Goal: Transaction & Acquisition: Purchase product/service

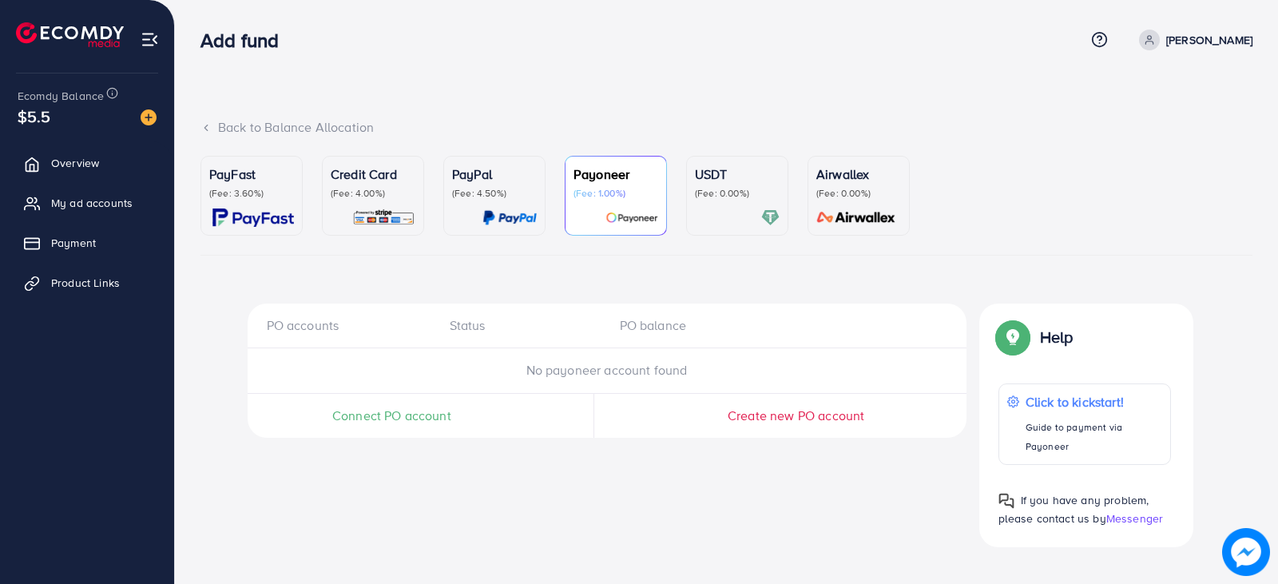
click at [735, 220] on div at bounding box center [737, 217] width 85 height 18
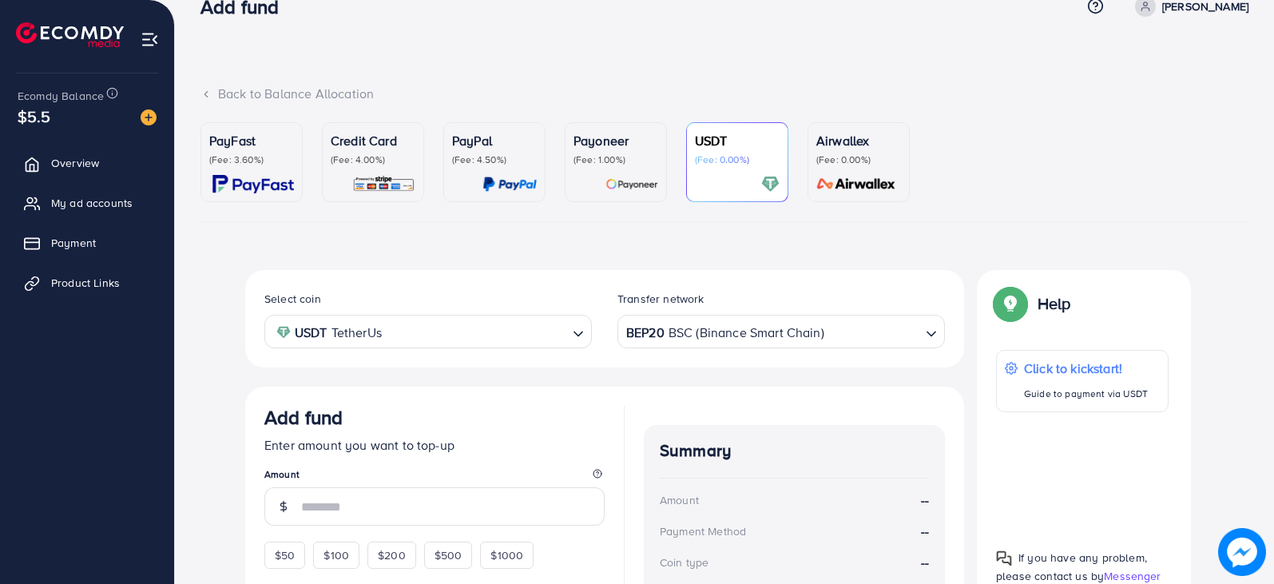
scroll to position [38, 0]
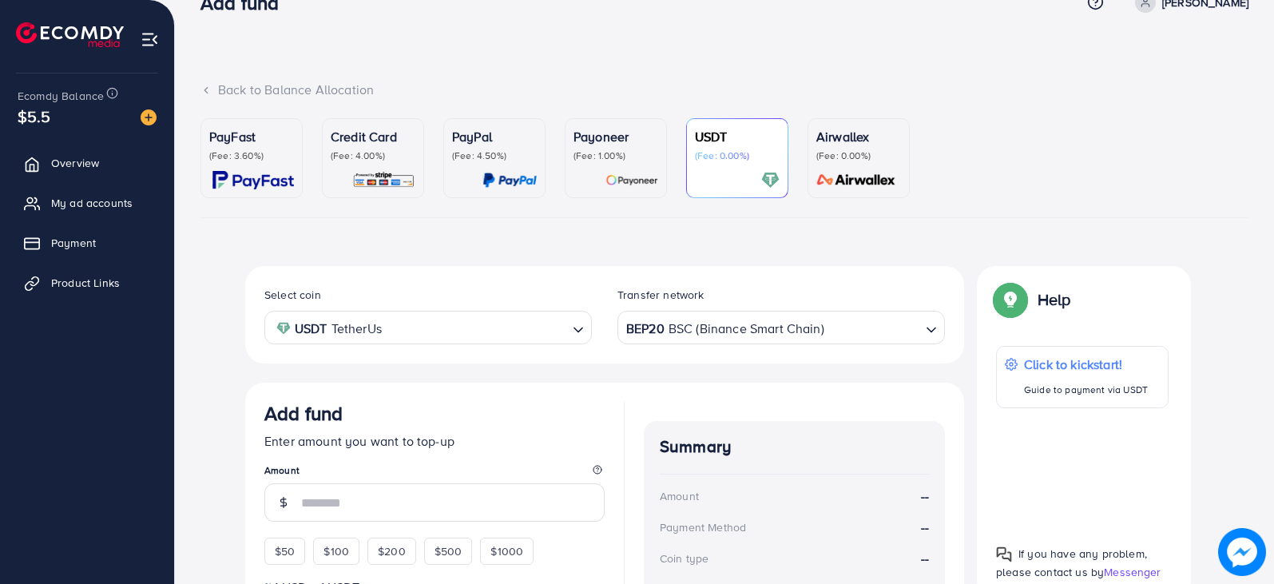
click at [405, 158] on p "(Fee: 4.00%)" at bounding box center [373, 155] width 85 height 13
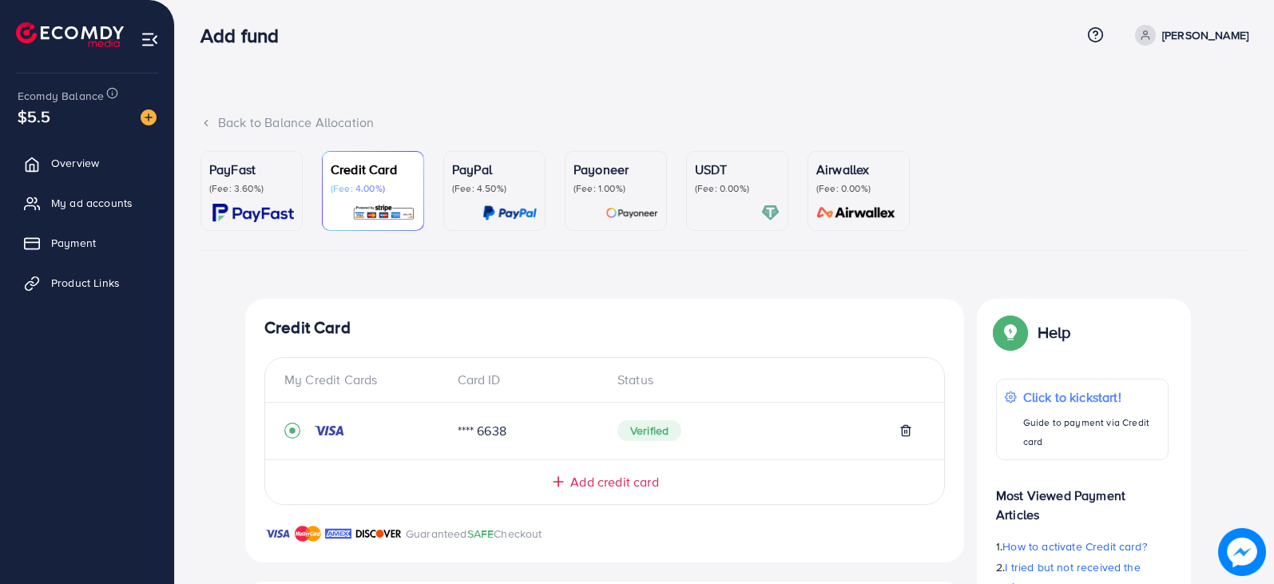
scroll to position [6, 0]
click at [720, 192] on p "(Fee: 0.00%)" at bounding box center [737, 187] width 85 height 13
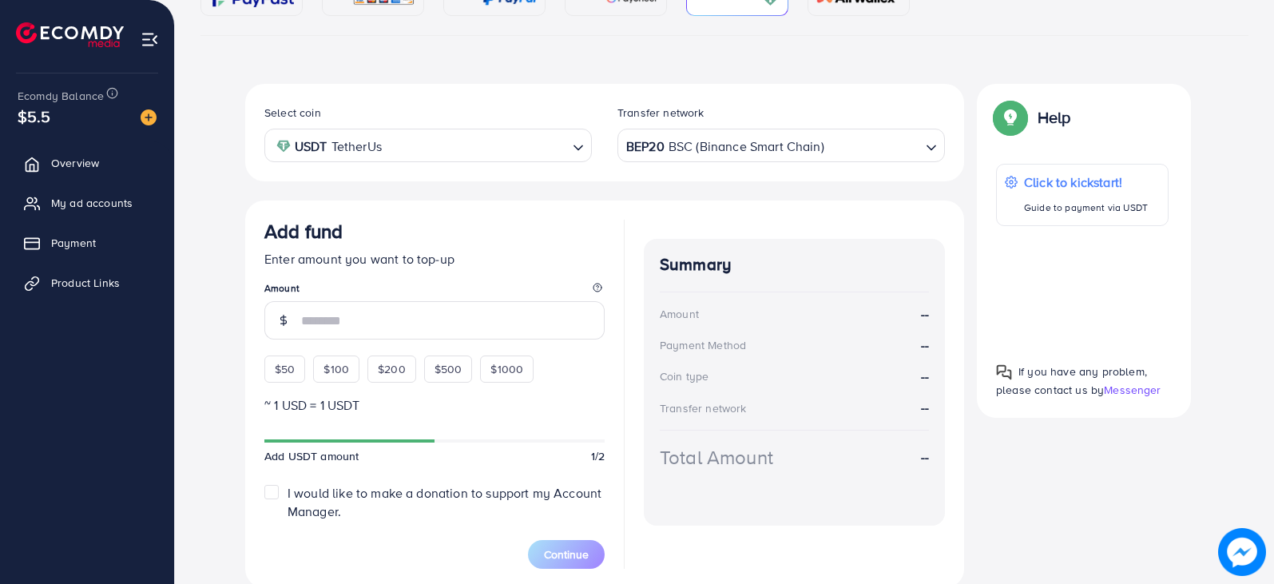
scroll to position [240, 0]
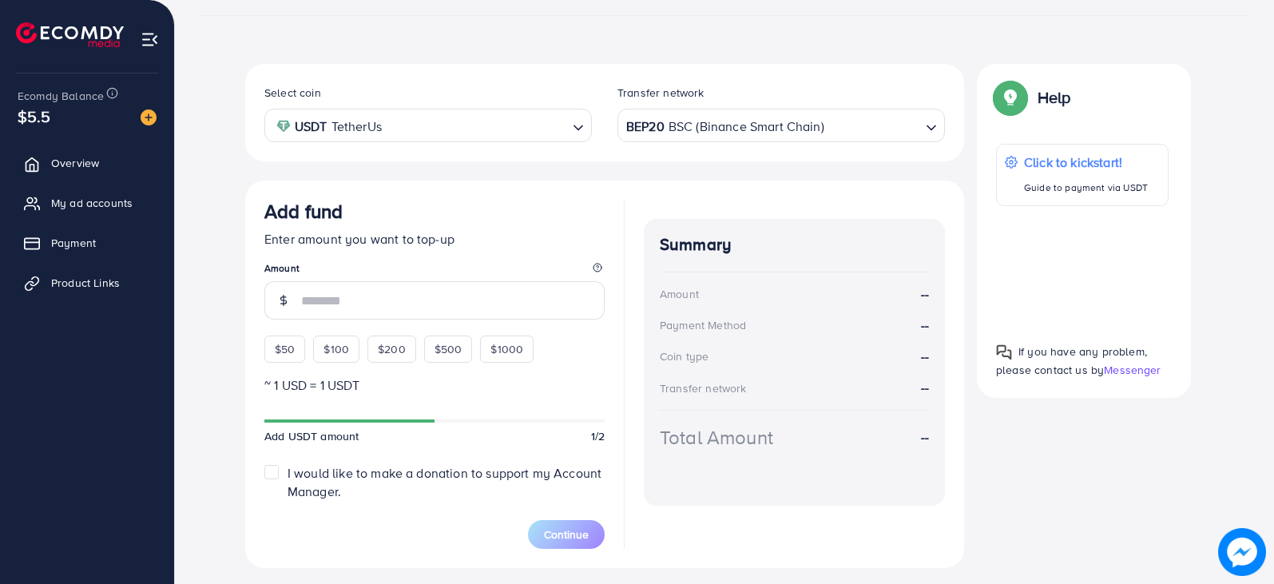
click at [1087, 266] on div at bounding box center [1082, 267] width 173 height 97
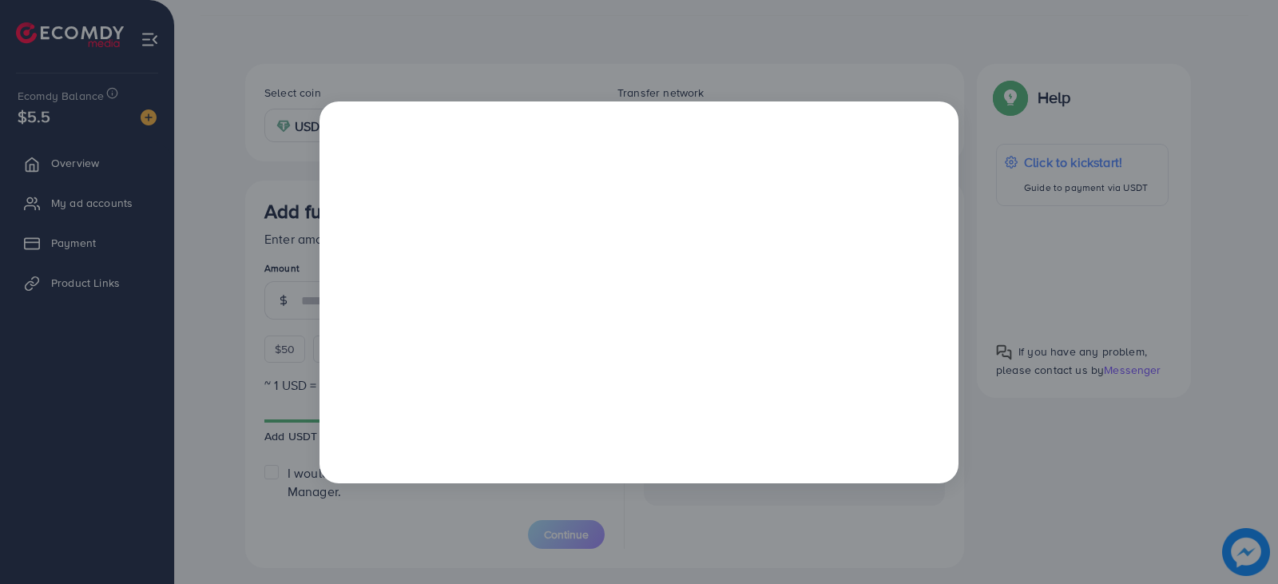
click at [874, 73] on div at bounding box center [639, 292] width 1278 height 584
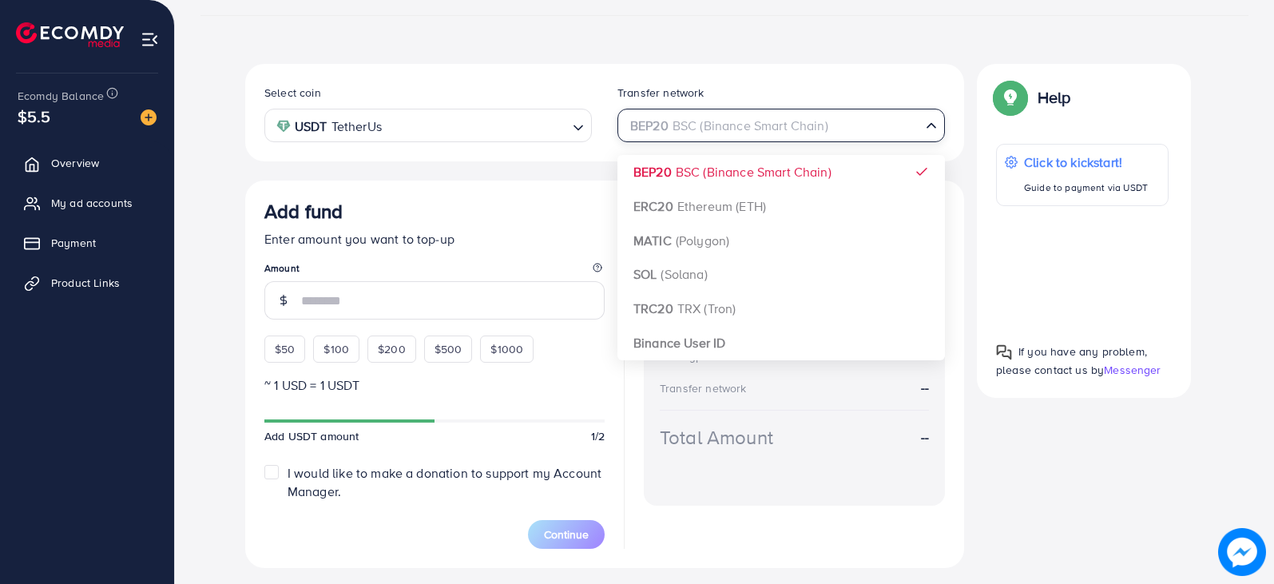
click at [690, 129] on div "BEP20 BSC (Binance Smart Chain)" at bounding box center [772, 124] width 298 height 28
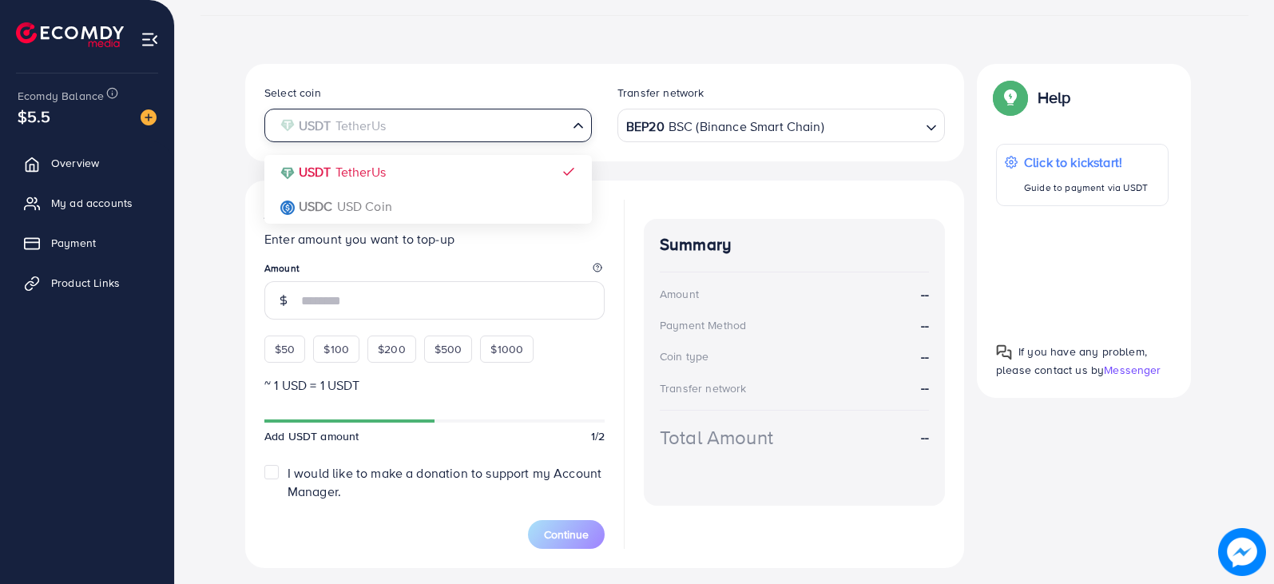
click at [500, 126] on input "Search for option" at bounding box center [419, 125] width 295 height 25
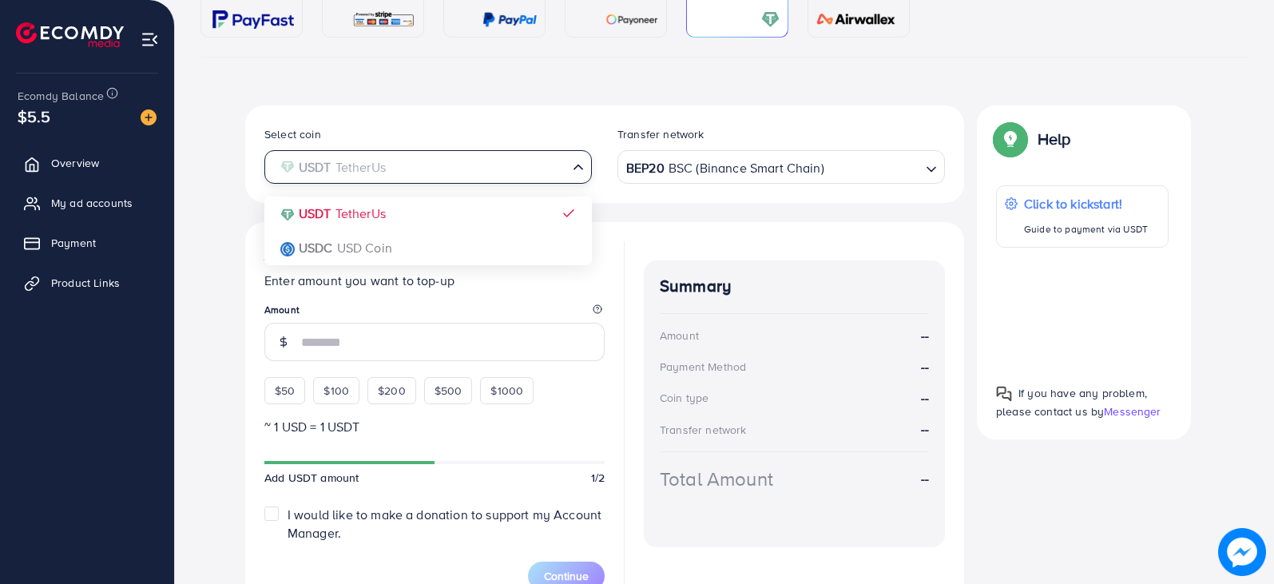
scroll to position [224, 0]
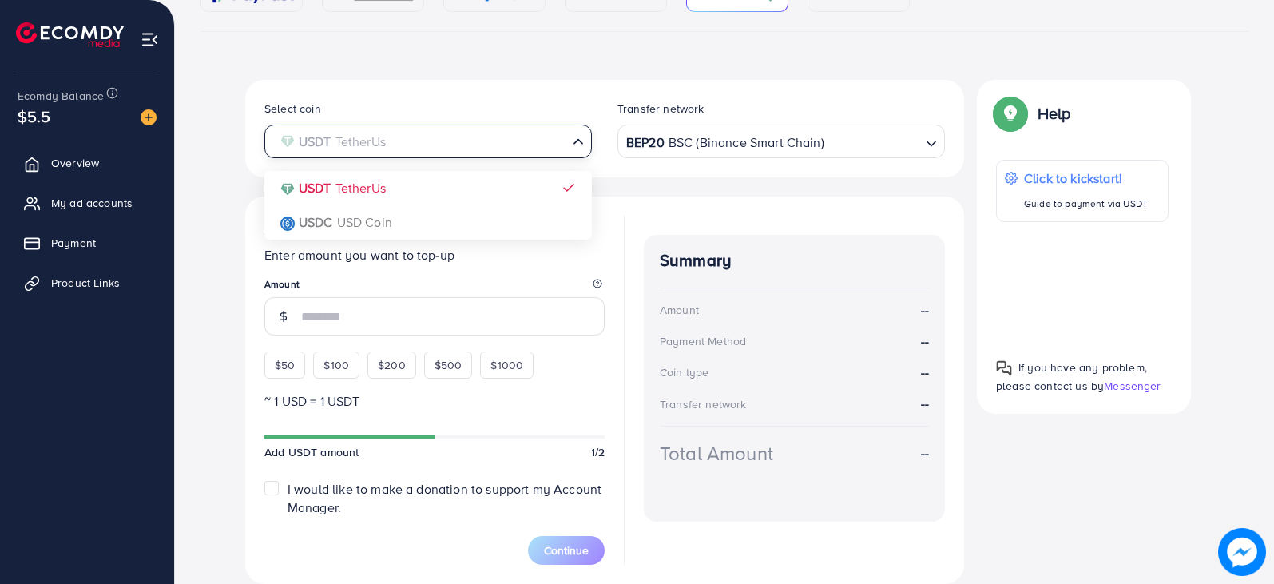
click at [369, 189] on div "Select coin USDT TetherUs Loading... USDT TetherUs USDC USD Coin Transfer netwo…" at bounding box center [604, 332] width 719 height 504
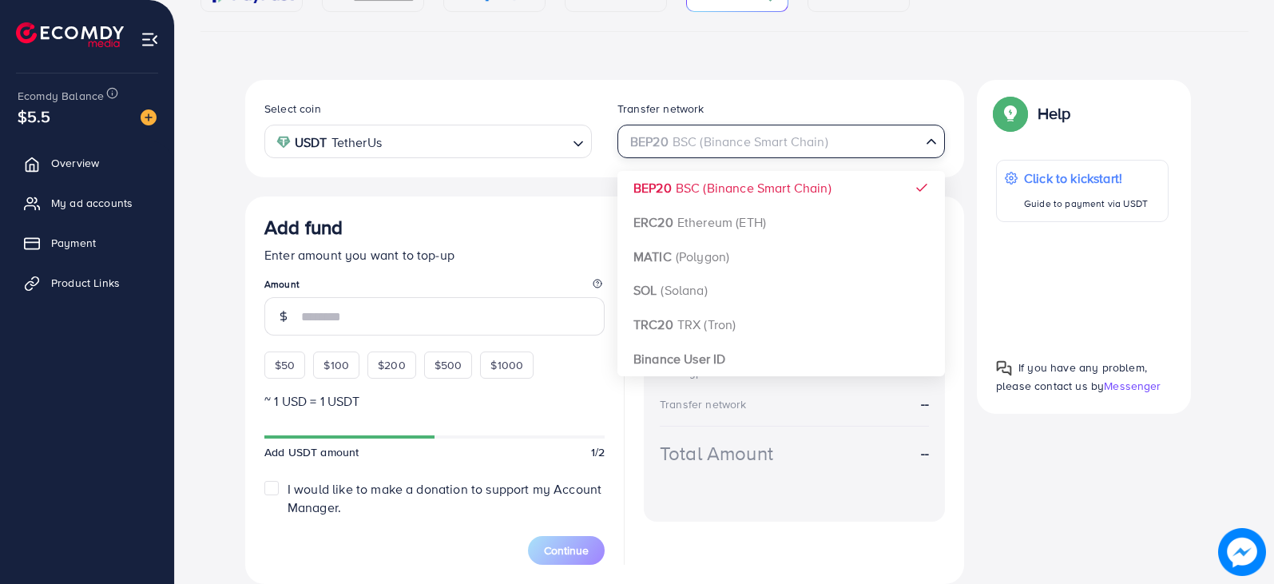
click at [721, 138] on div "BEP20 BSC (Binance Smart Chain)" at bounding box center [772, 140] width 298 height 28
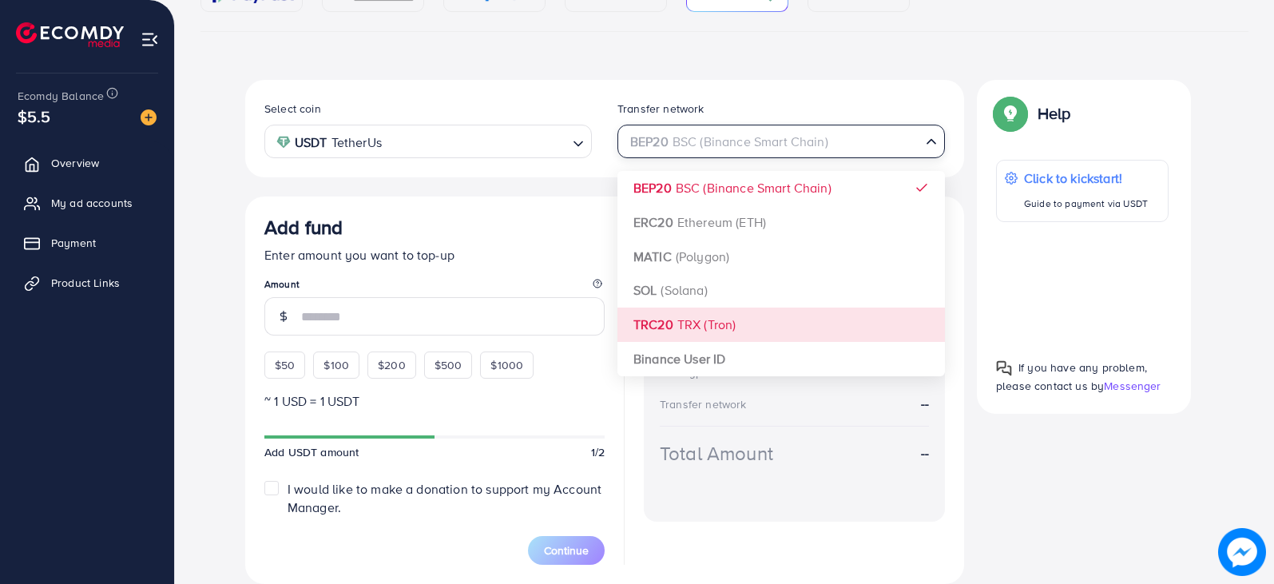
click at [678, 326] on div "Select coin USDT TetherUs Loading... Transfer network BEP20 BSC (Binance Smart …" at bounding box center [604, 332] width 719 height 504
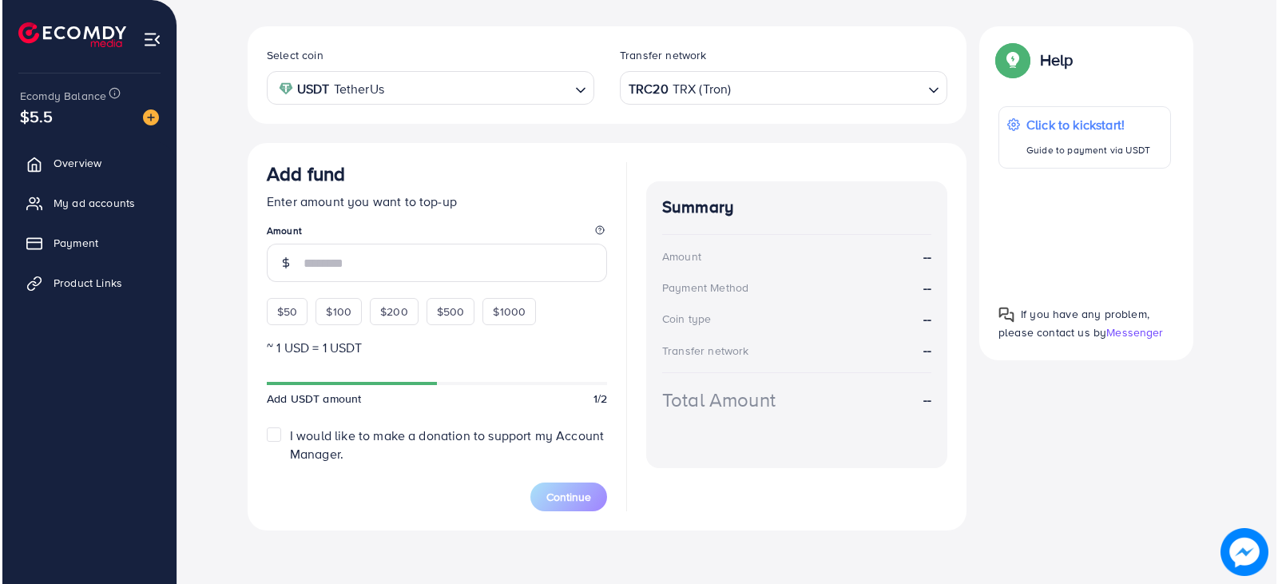
scroll to position [281, 0]
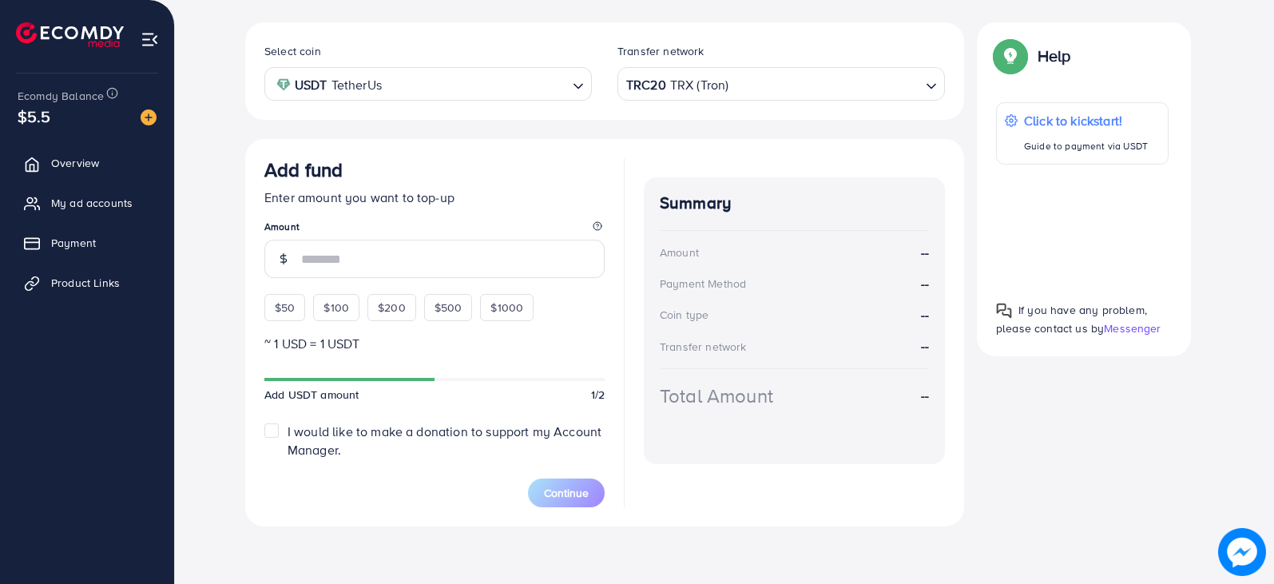
click at [1077, 228] on div at bounding box center [1082, 225] width 173 height 97
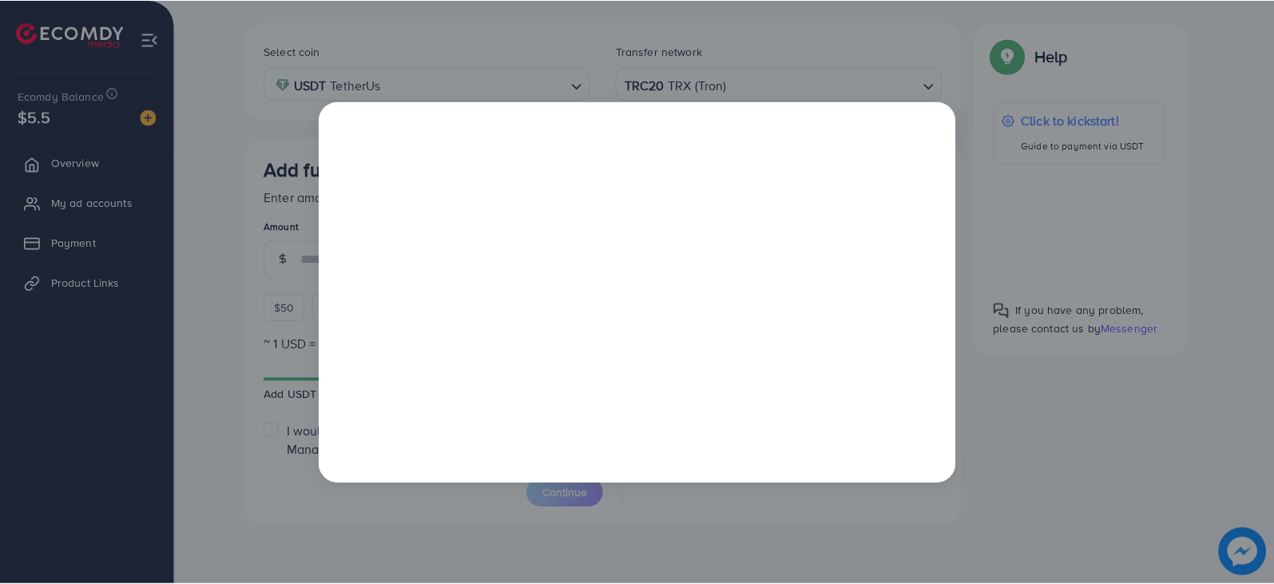
scroll to position [0, 0]
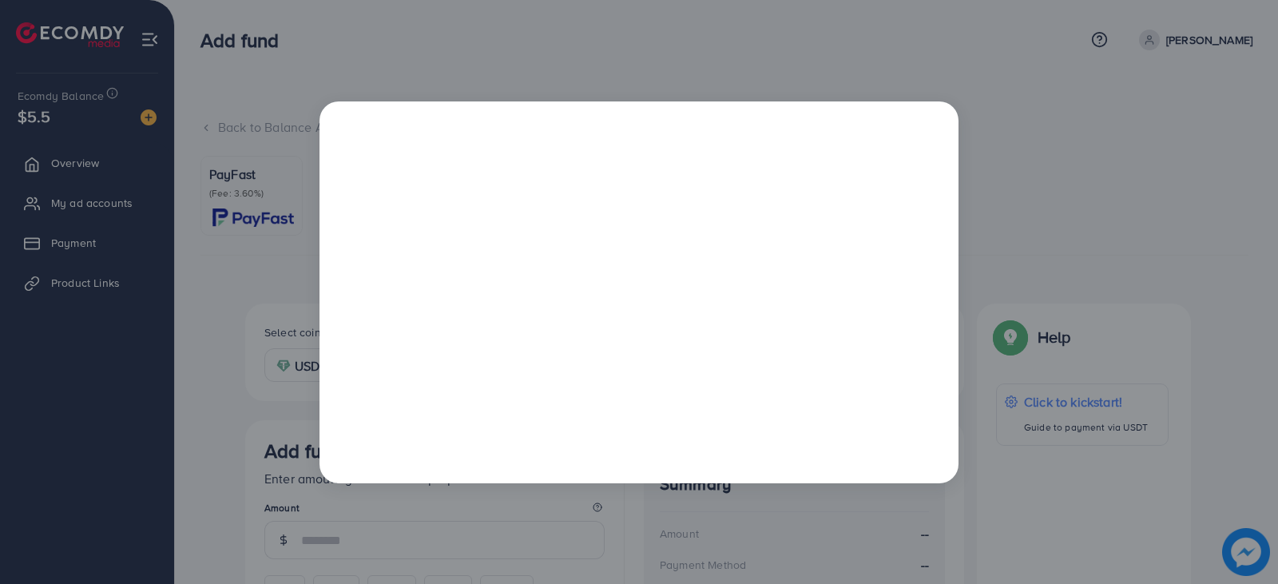
click at [746, 65] on div at bounding box center [639, 292] width 1278 height 584
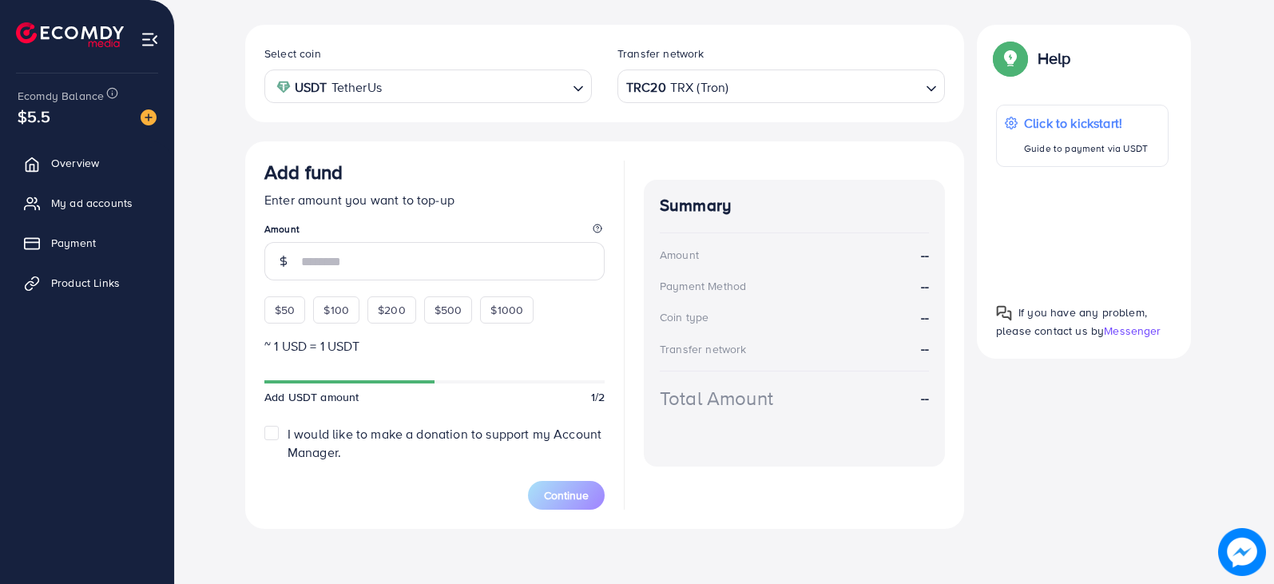
scroll to position [281, 0]
click at [292, 303] on span "$50" at bounding box center [285, 307] width 20 height 16
type input "**"
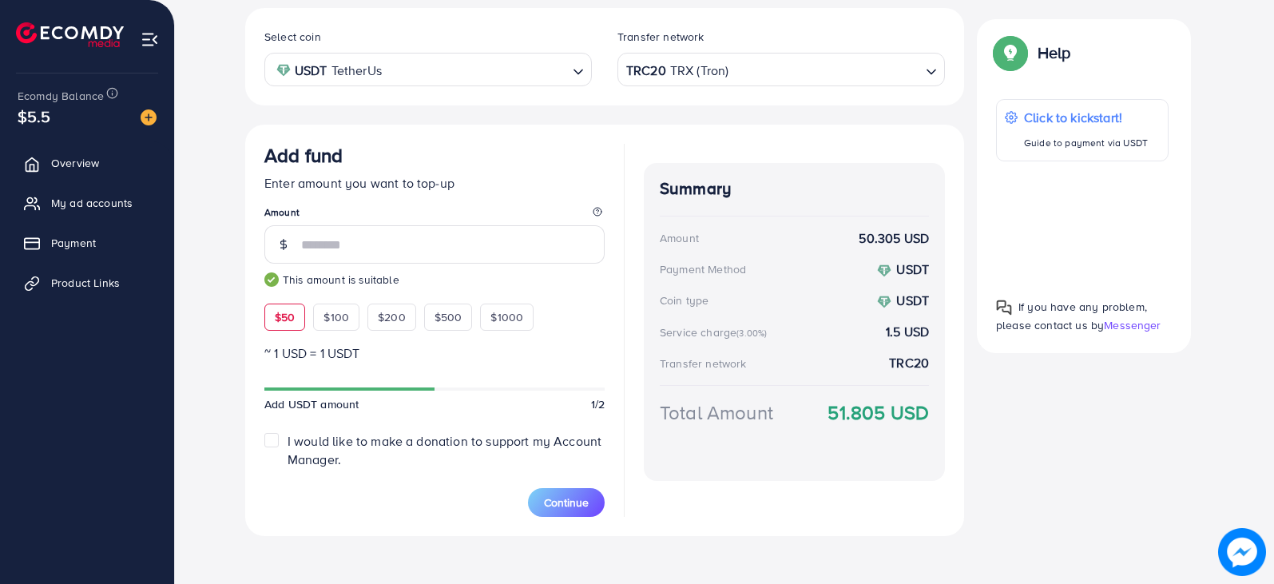
scroll to position [305, 0]
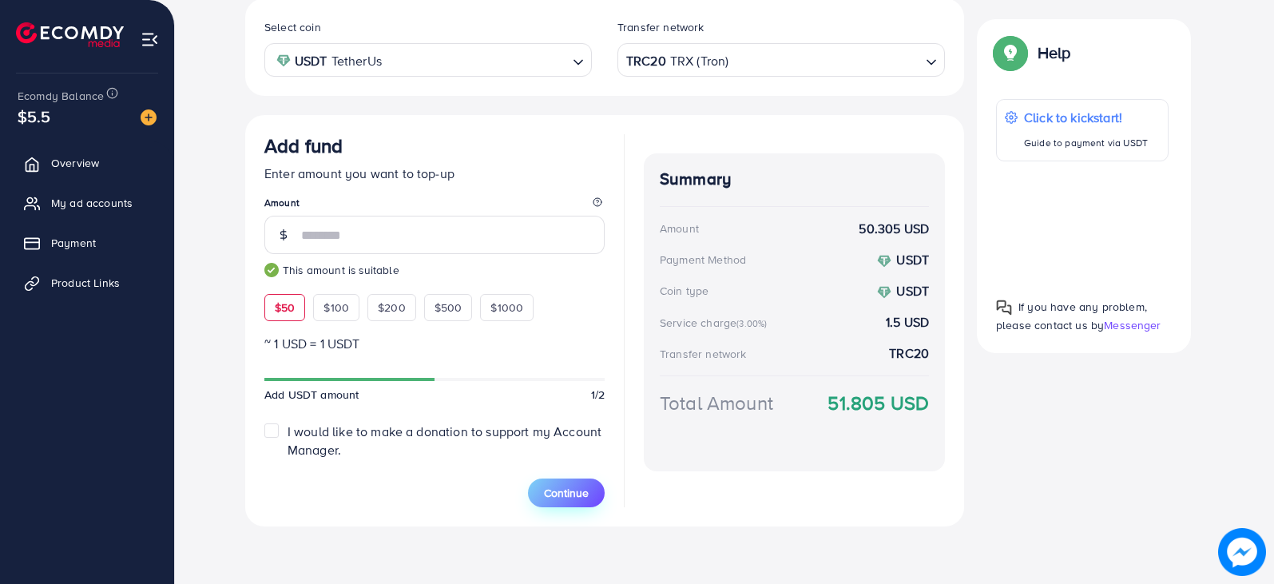
click at [570, 499] on span "Continue" at bounding box center [566, 493] width 45 height 16
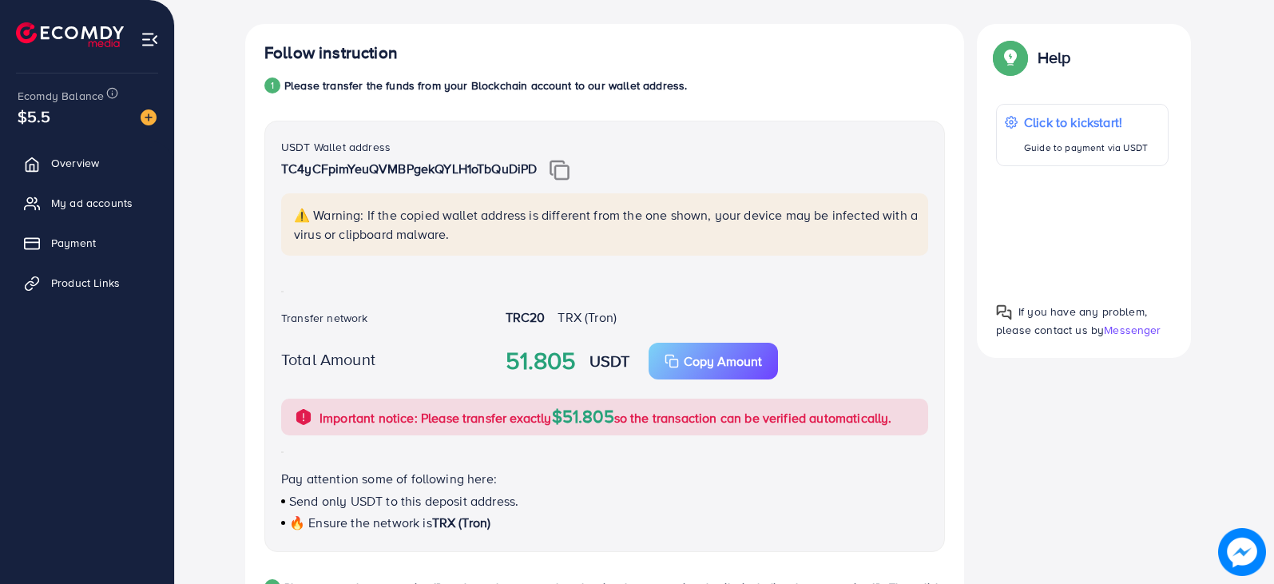
scroll to position [275, 0]
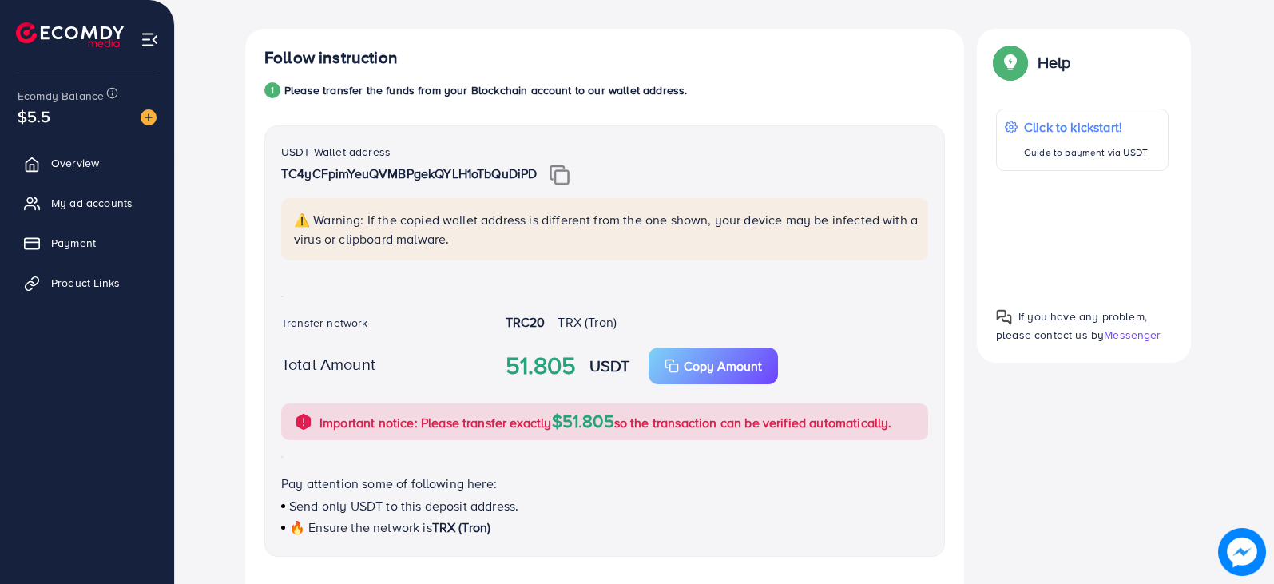
click at [568, 169] on img at bounding box center [559, 175] width 20 height 21
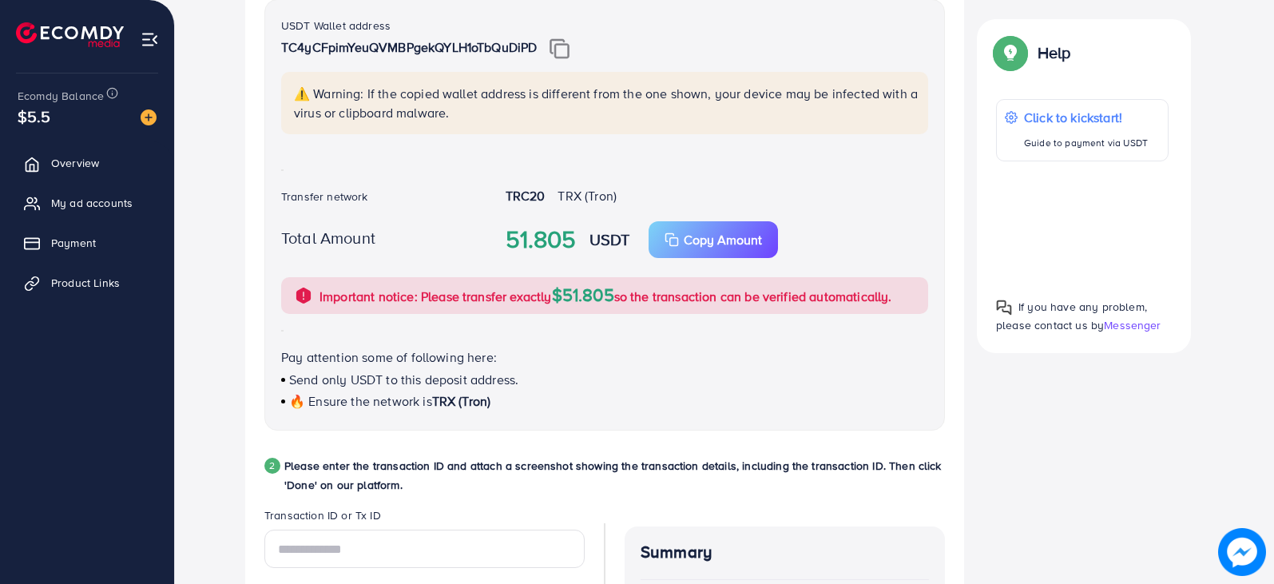
scroll to position [408, 0]
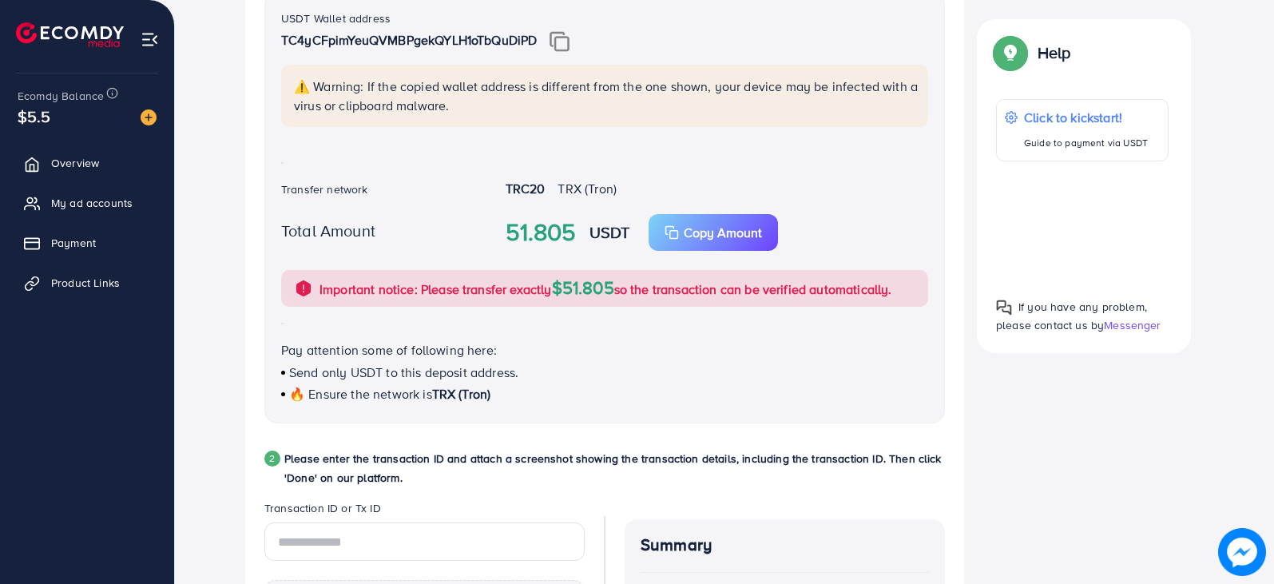
click at [1090, 225] on div at bounding box center [1082, 222] width 173 height 97
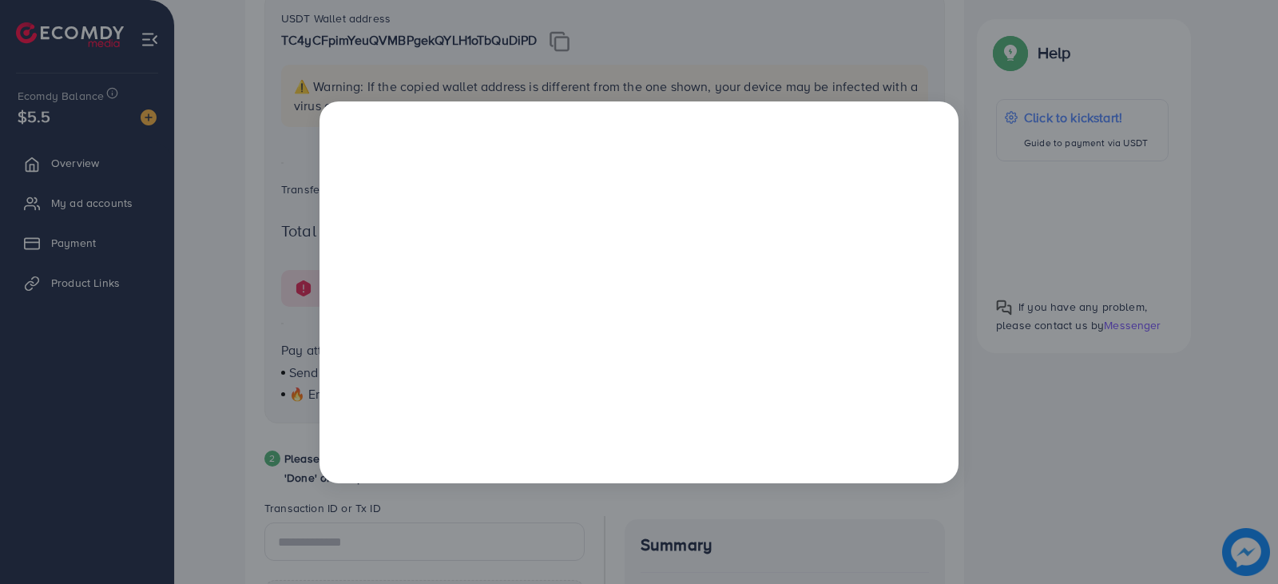
click at [806, 49] on div at bounding box center [639, 292] width 1278 height 584
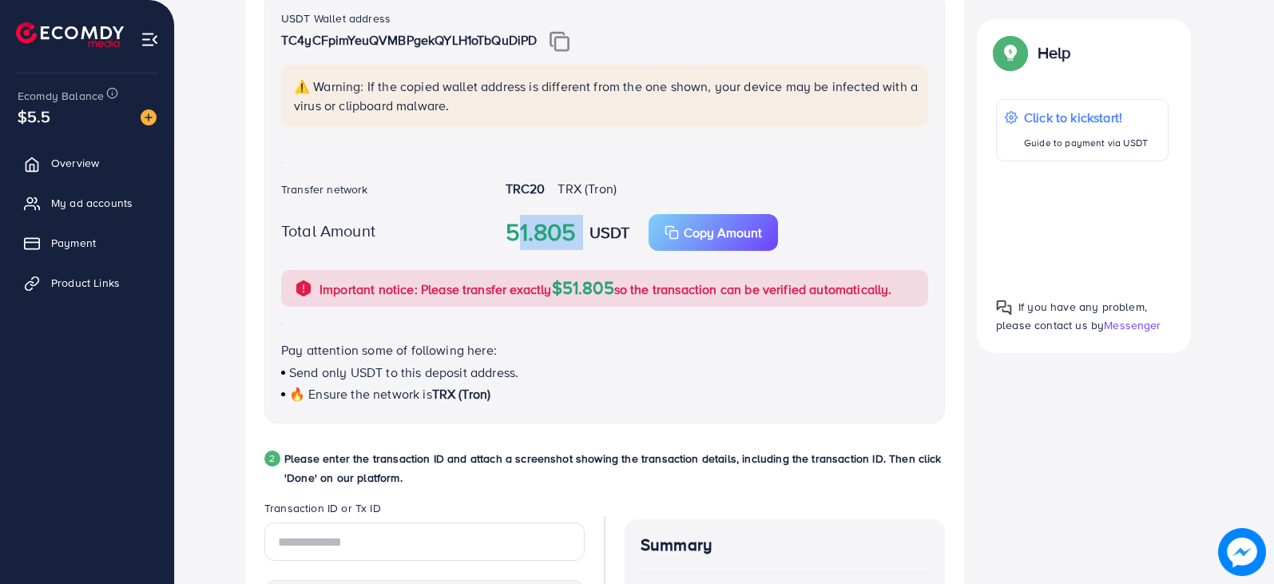
drag, startPoint x: 507, startPoint y: 232, endPoint x: 587, endPoint y: 238, distance: 80.1
click at [587, 238] on div "51.805 USDT Copy Amount Copy" at bounding box center [717, 232] width 448 height 37
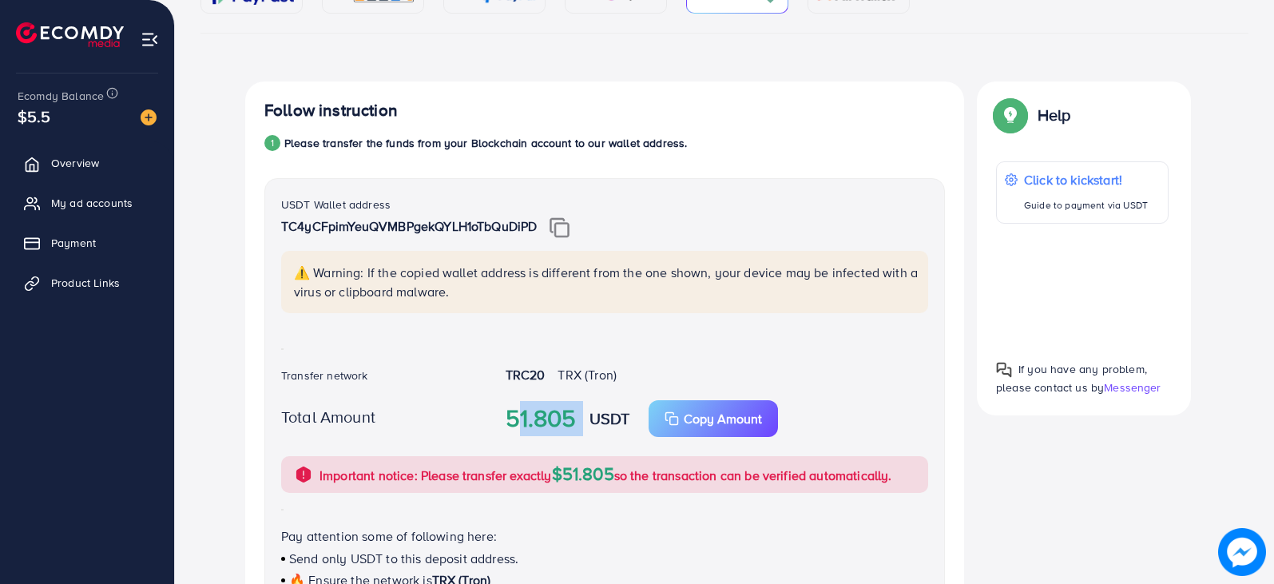
scroll to position [229, 0]
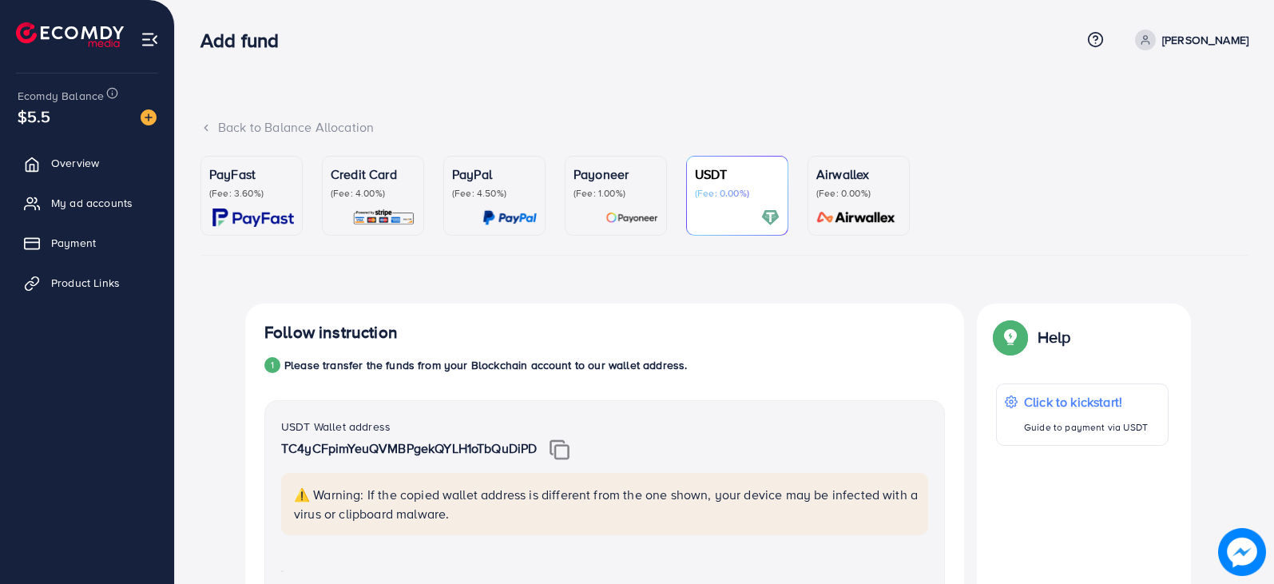
click at [623, 163] on link "Payoneer (Fee: 1.00%)" at bounding box center [616, 196] width 102 height 80
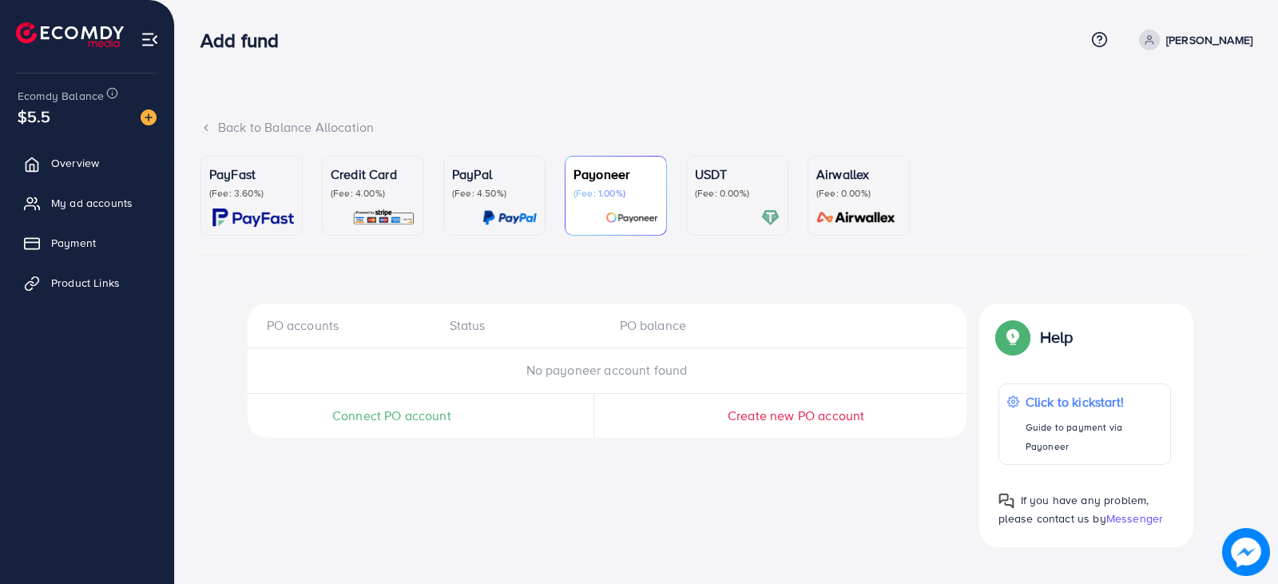
click at [382, 179] on p "Credit Card" at bounding box center [373, 174] width 85 height 19
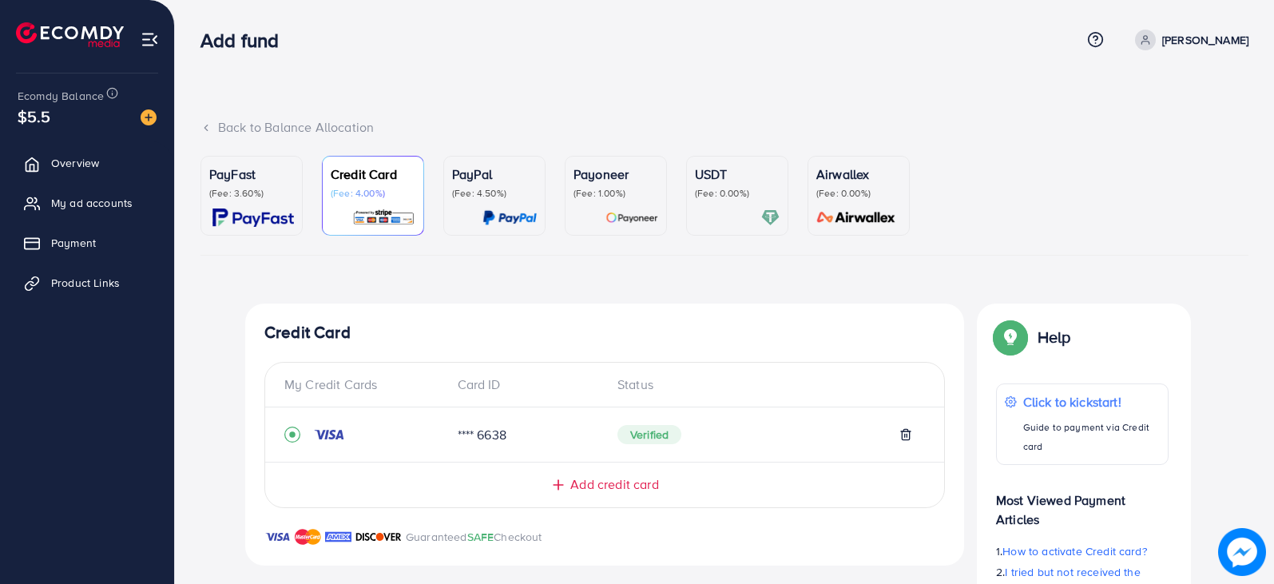
click at [717, 189] on p "(Fee: 0.00%)" at bounding box center [737, 193] width 85 height 13
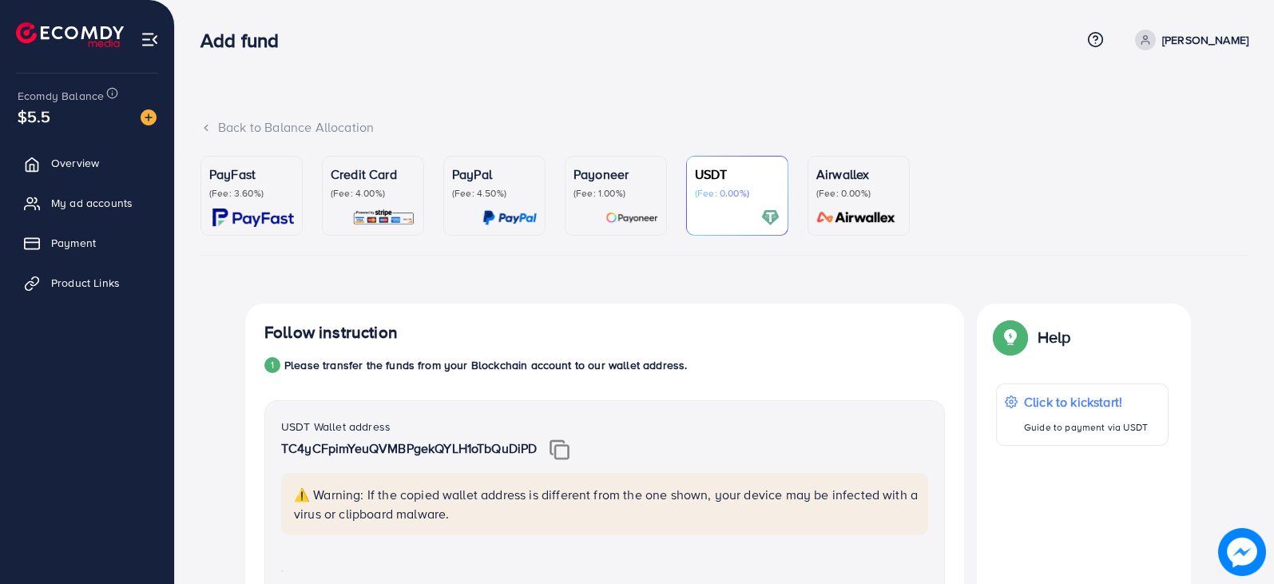
scroll to position [6, 0]
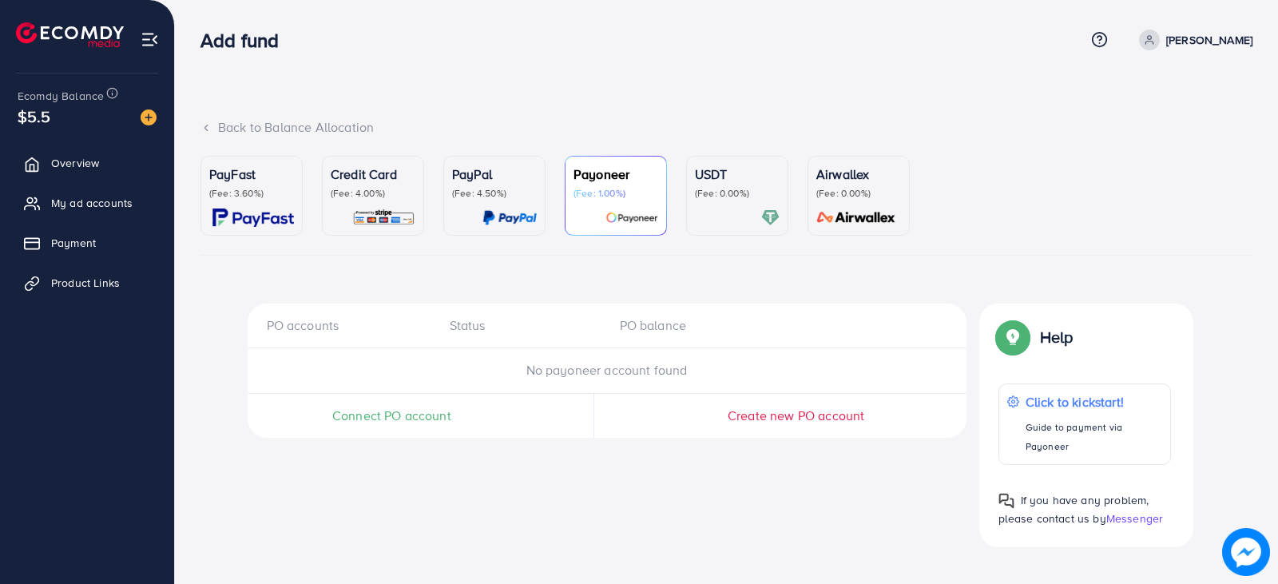
click at [725, 183] on p "USDT" at bounding box center [737, 174] width 85 height 19
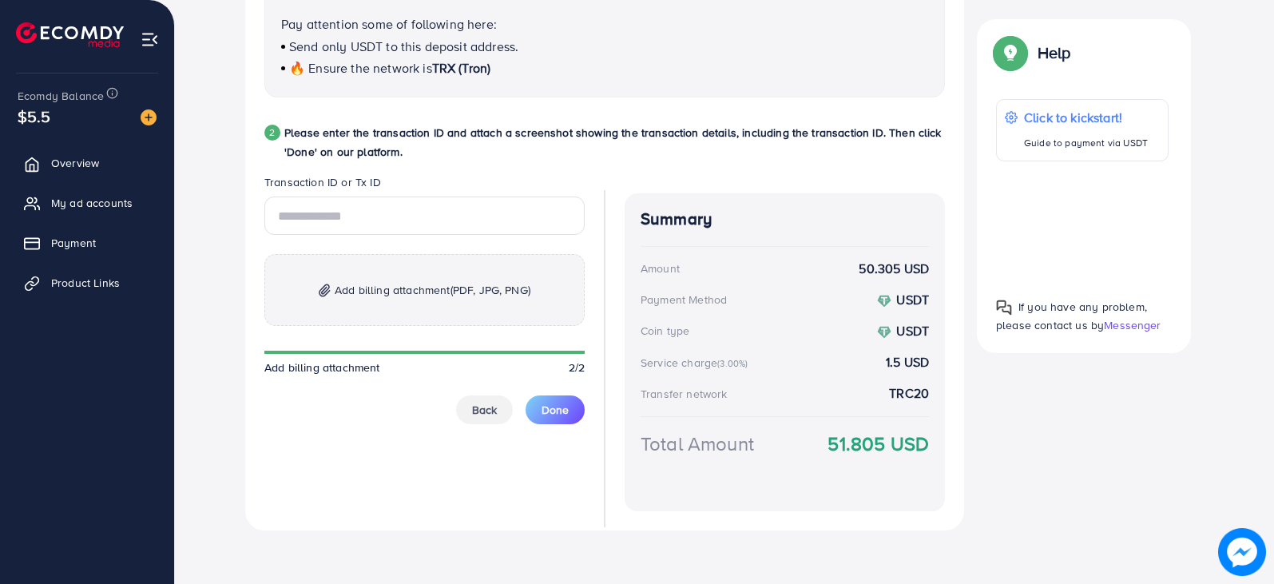
scroll to position [732, 0]
click at [490, 405] on span "Back" at bounding box center [484, 411] width 25 height 16
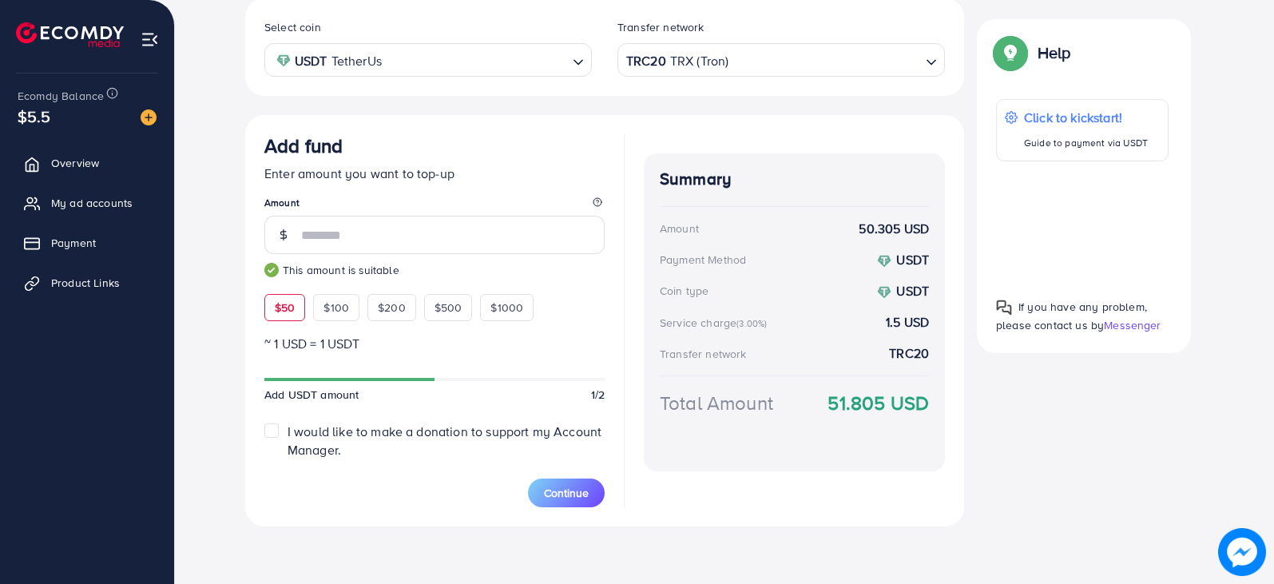
scroll to position [305, 0]
drag, startPoint x: 343, startPoint y: 239, endPoint x: 320, endPoint y: 236, distance: 22.5
click at [320, 236] on input "**" at bounding box center [452, 235] width 303 height 38
type input "*"
click at [359, 242] on input "***" at bounding box center [452, 235] width 303 height 38
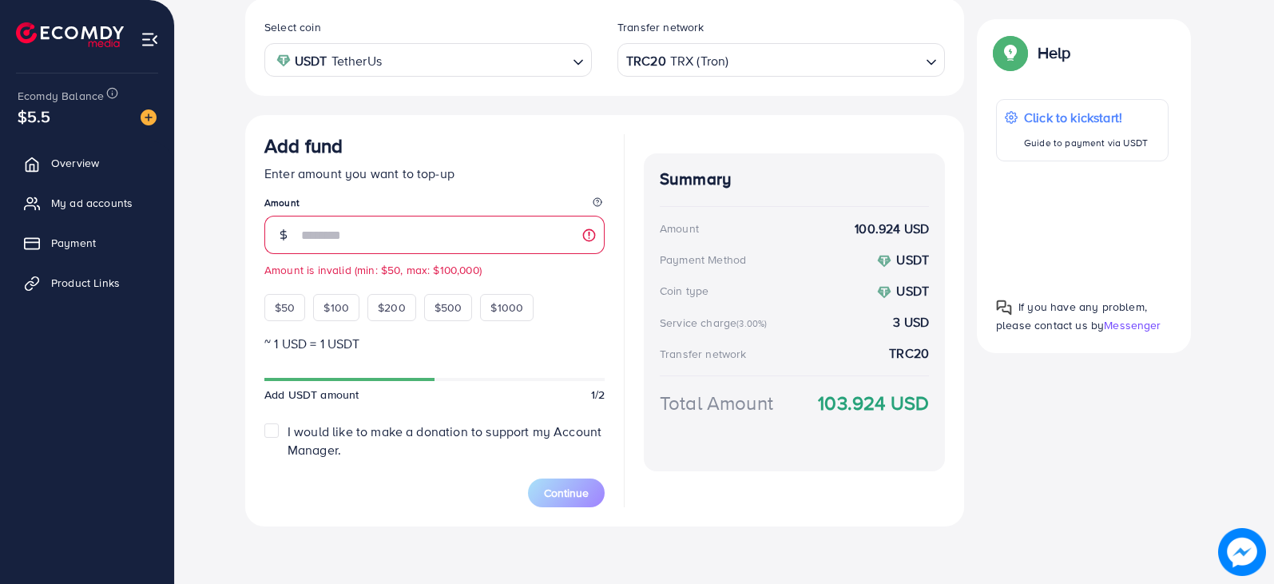
type input "*"
type input "**"
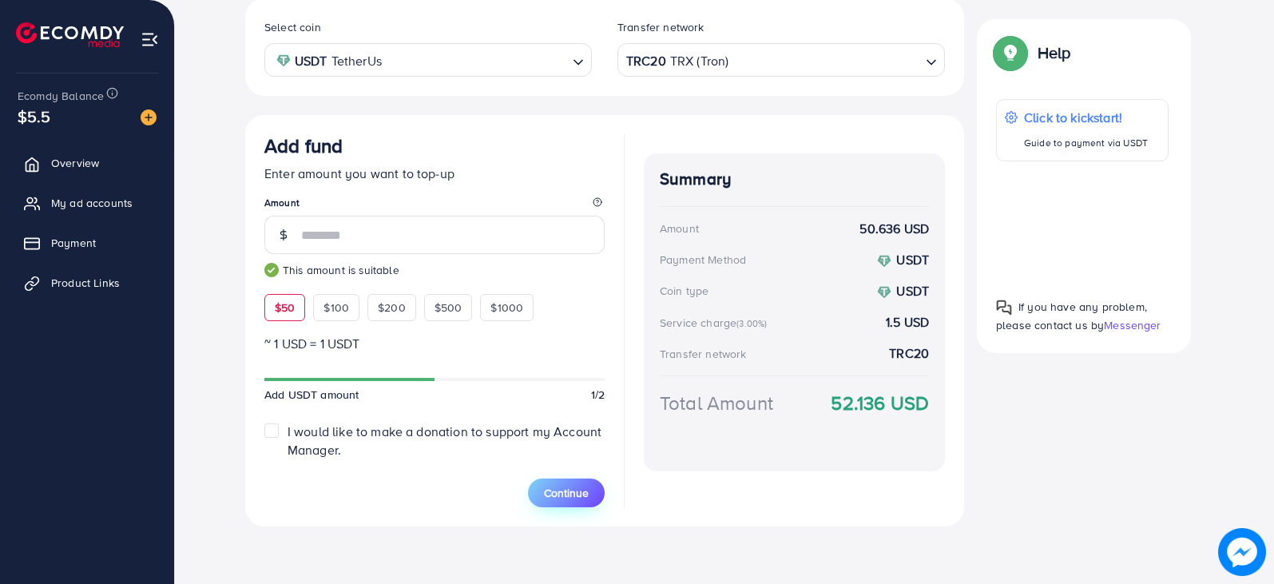
click at [567, 495] on span "Continue" at bounding box center [566, 493] width 45 height 16
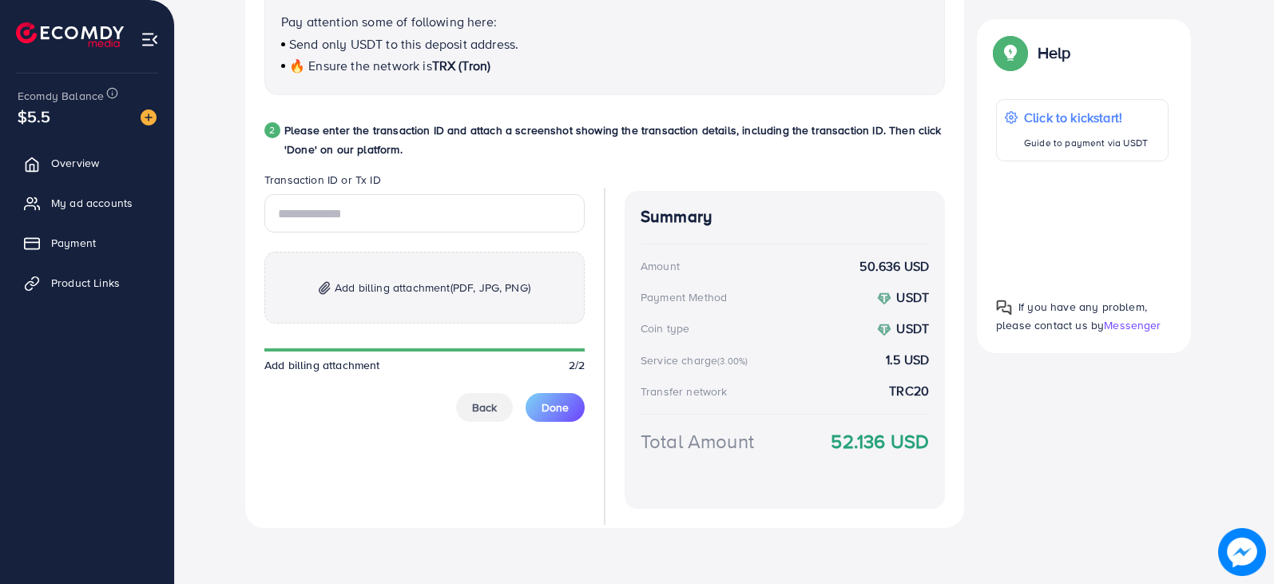
scroll to position [738, 0]
click at [482, 410] on span "Back" at bounding box center [484, 406] width 25 height 16
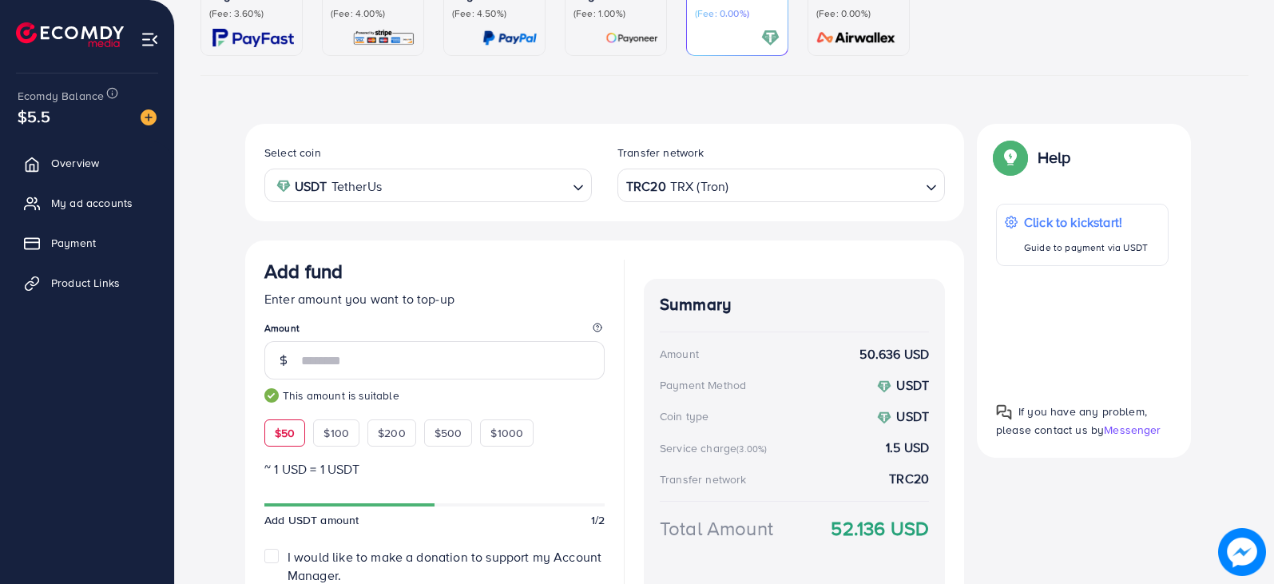
scroll to position [183, 0]
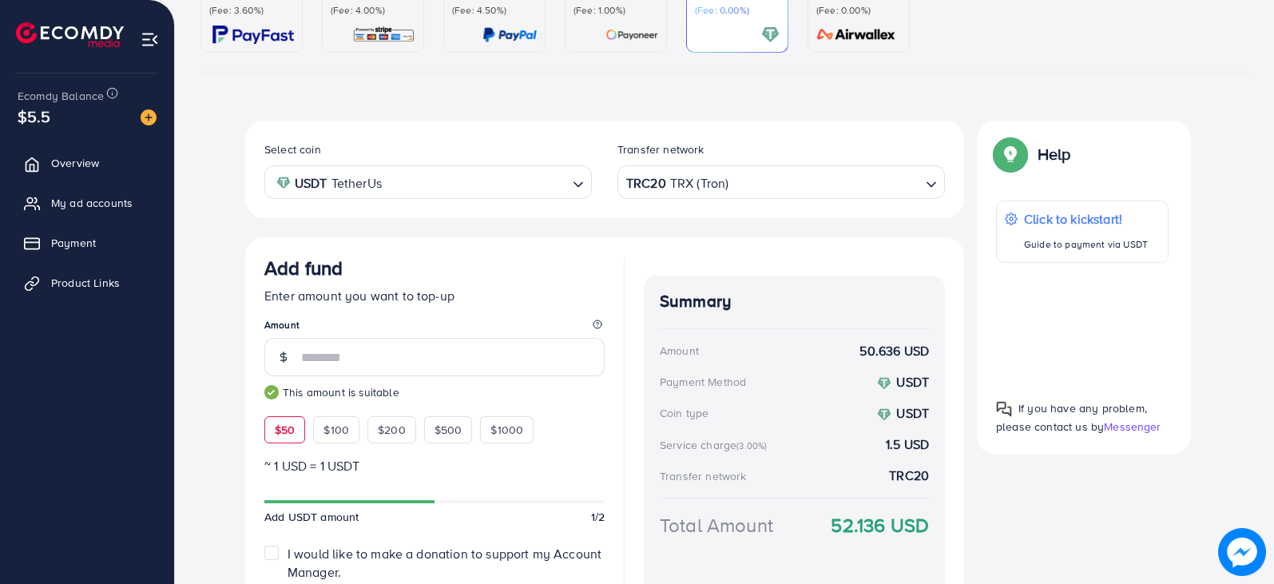
click at [703, 185] on div "TRC20 TRX (Tron)" at bounding box center [772, 181] width 298 height 28
click at [682, 398] on div "Select coin USDT TetherUs Loading... Transfer network Binance User ID Loading..…" at bounding box center [604, 386] width 719 height 530
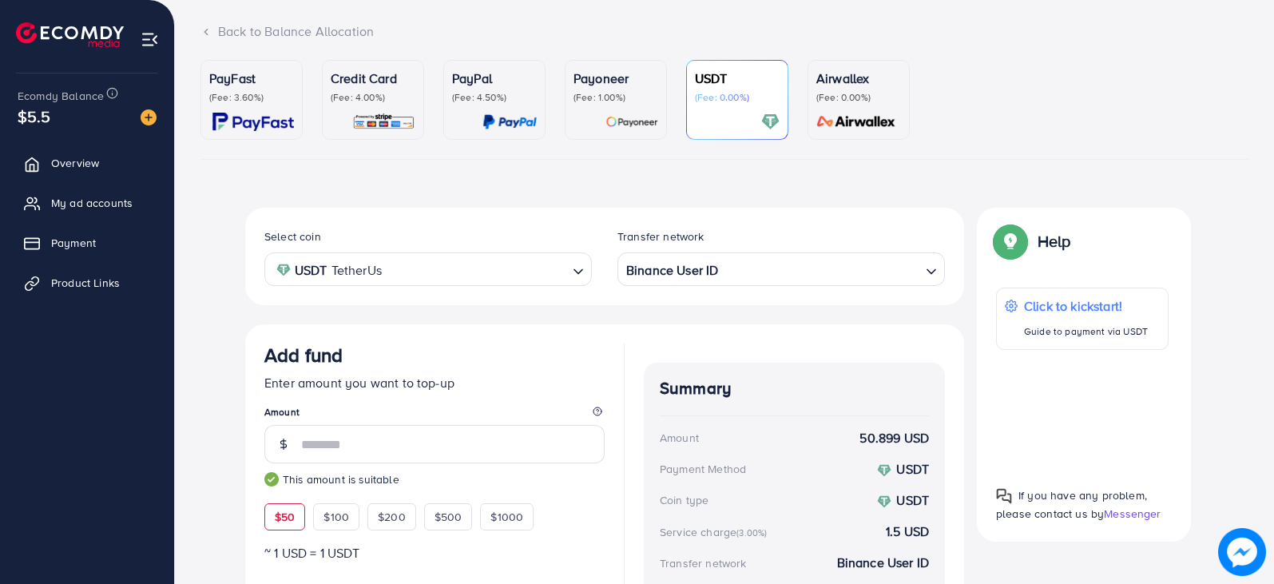
scroll to position [305, 0]
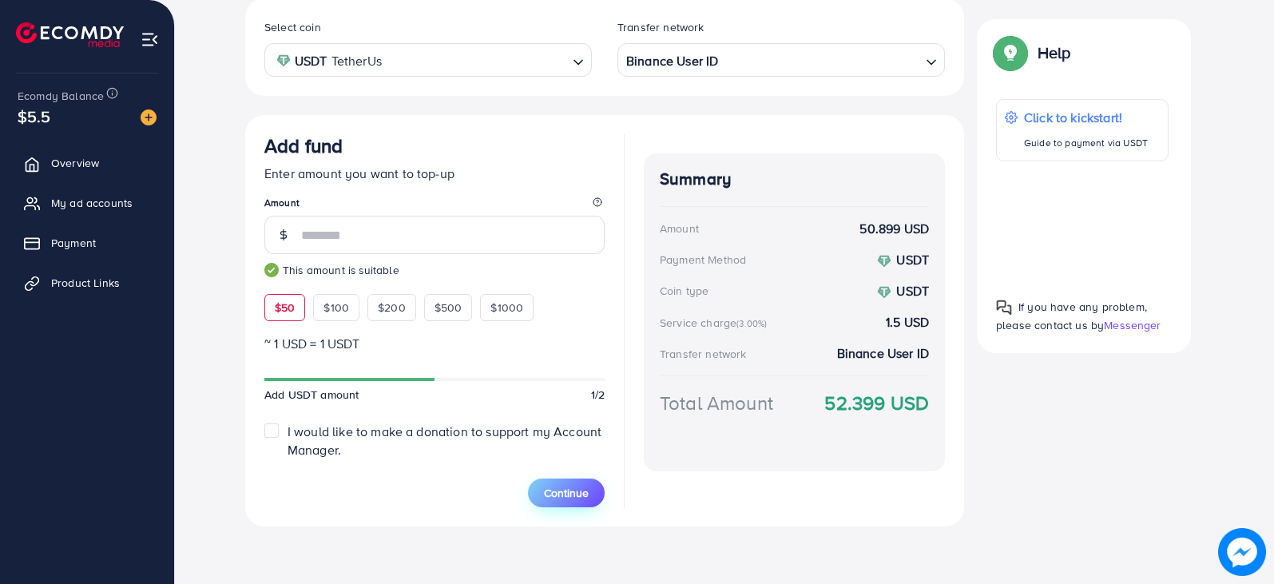
click at [554, 491] on span "Continue" at bounding box center [566, 493] width 45 height 16
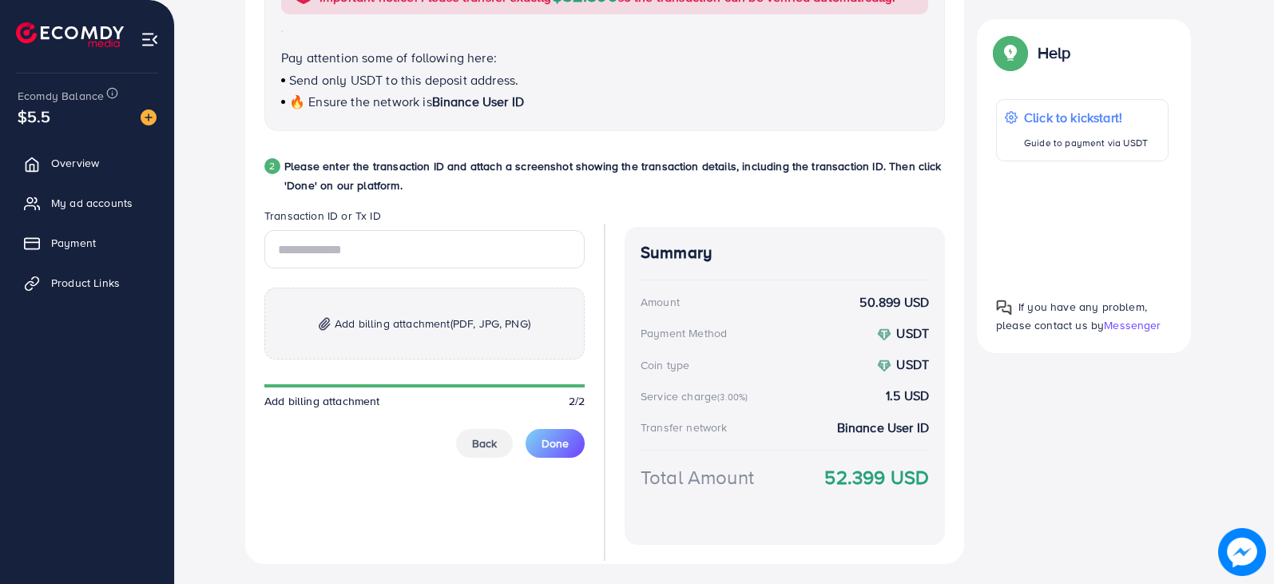
scroll to position [731, 0]
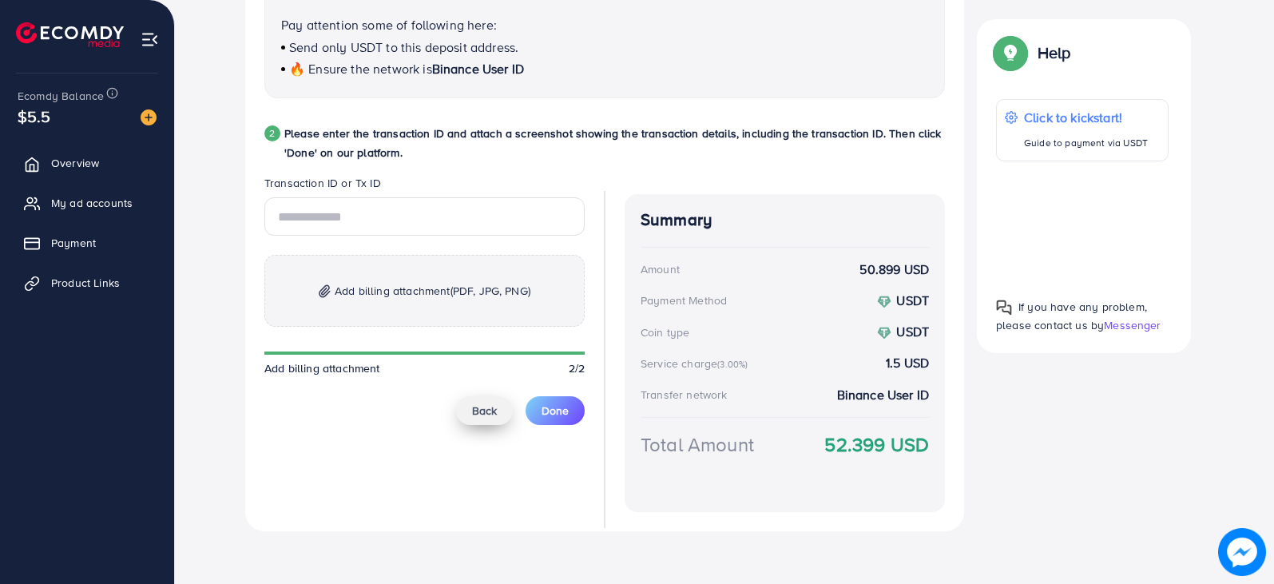
click at [478, 410] on span "Back" at bounding box center [484, 411] width 25 height 16
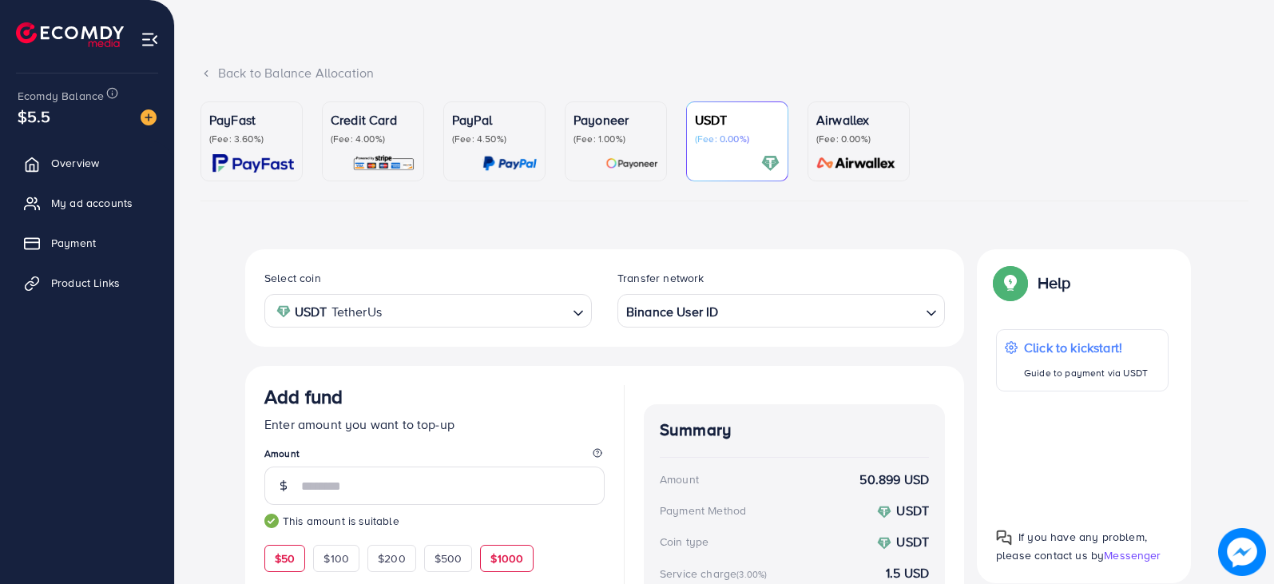
scroll to position [44, 0]
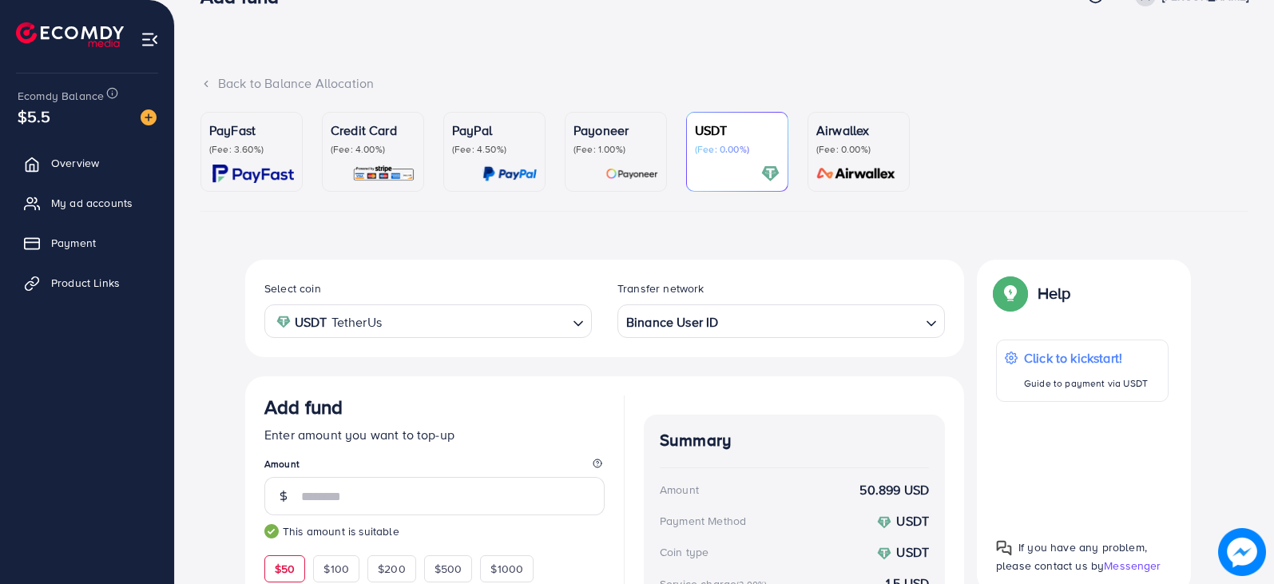
click at [419, 317] on input "Search for option" at bounding box center [477, 321] width 180 height 25
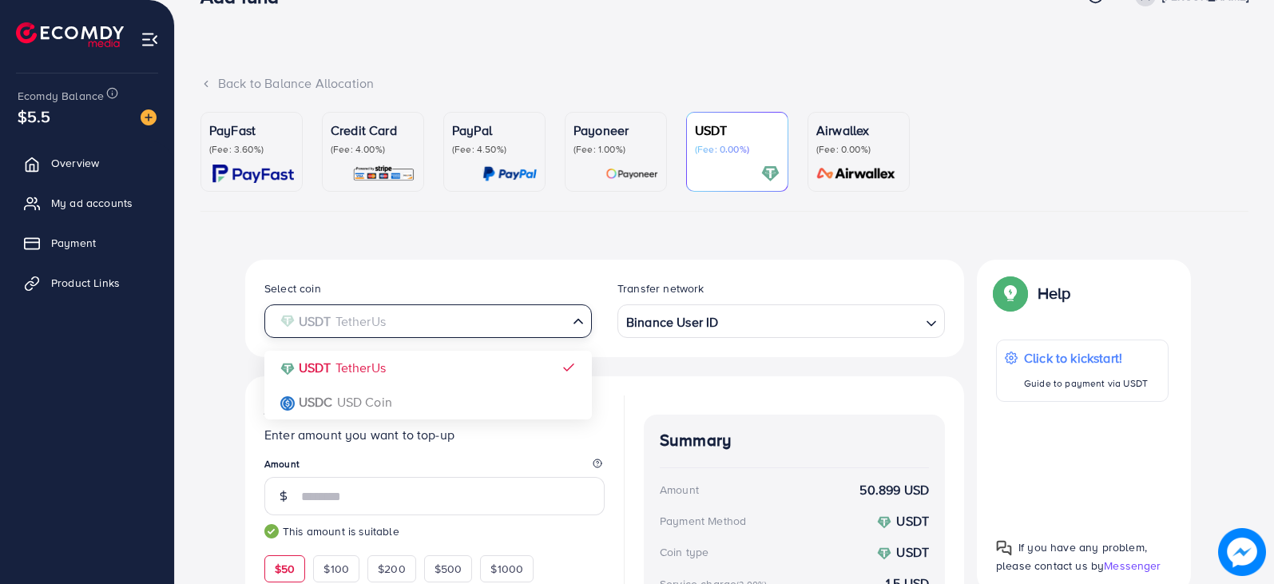
click at [499, 267] on div "Select coin USDT TetherUs Loading... USDT TetherUs USDC USD Coin Transfer netwo…" at bounding box center [604, 308] width 719 height 97
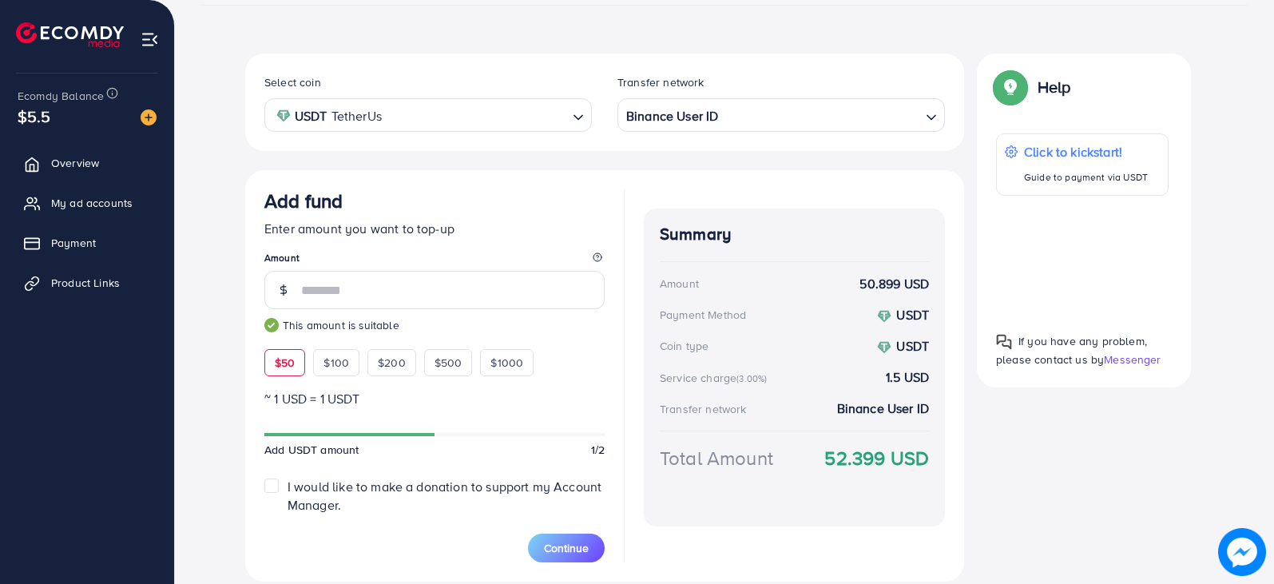
scroll to position [257, 0]
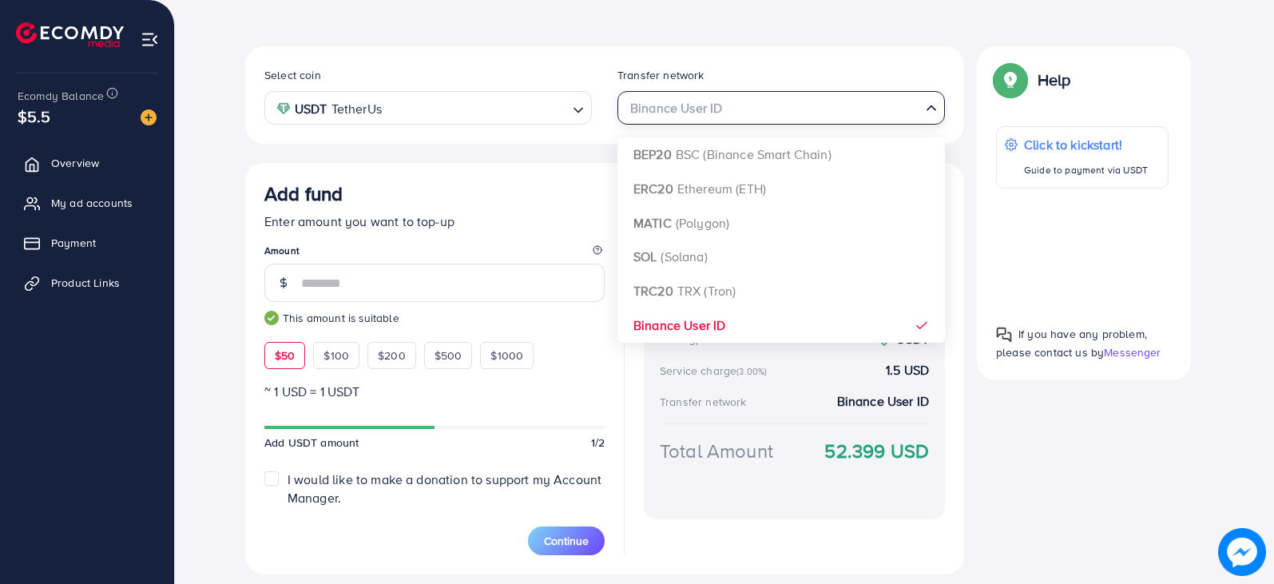
click at [670, 108] on div "Binance User ID" at bounding box center [772, 107] width 298 height 28
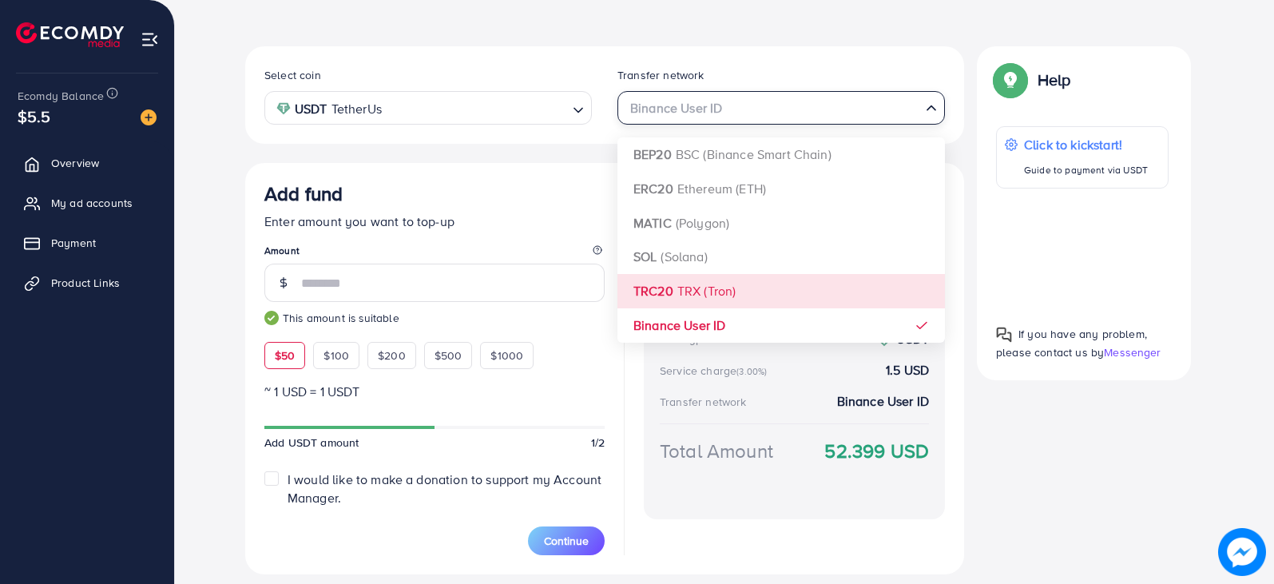
click at [652, 286] on div "Select coin USDT TetherUs Loading... Transfer network Binance User ID Loading..…" at bounding box center [604, 310] width 719 height 528
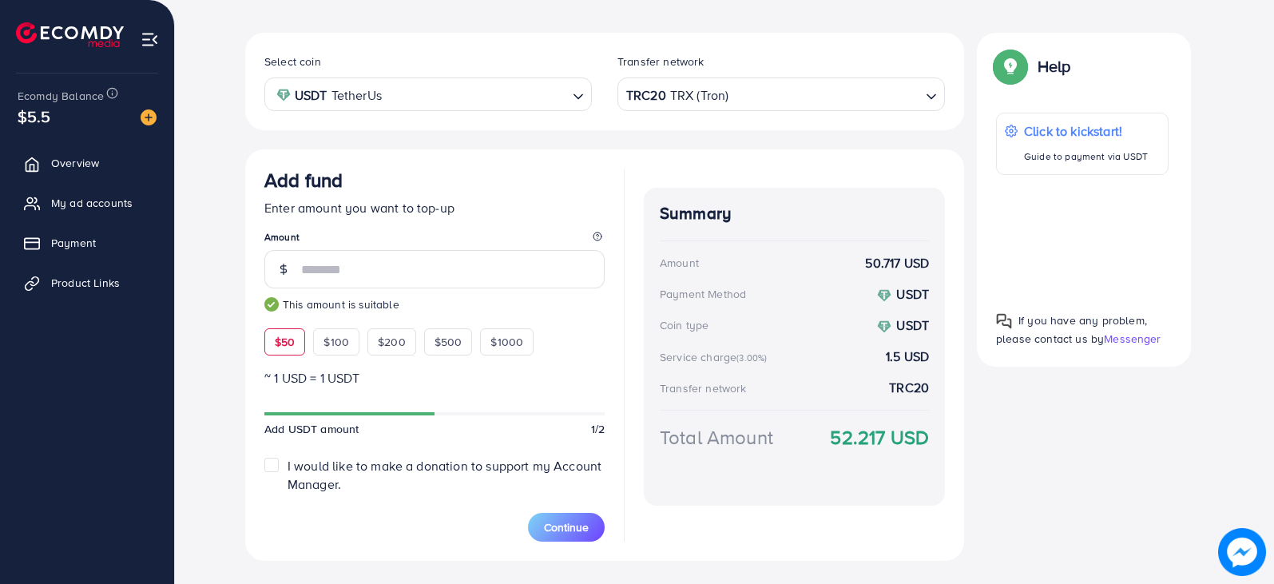
scroll to position [305, 0]
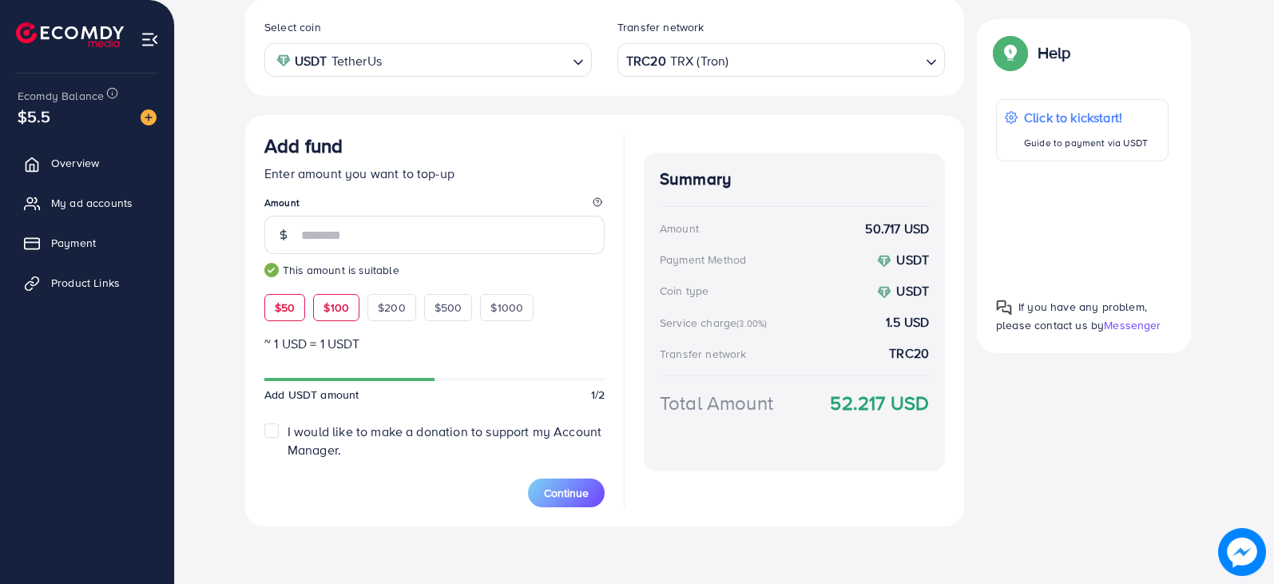
click at [322, 315] on div "$100" at bounding box center [336, 307] width 46 height 27
click at [275, 305] on span "$50" at bounding box center [285, 307] width 20 height 16
type input "**"
click at [560, 490] on span "Continue" at bounding box center [566, 493] width 45 height 16
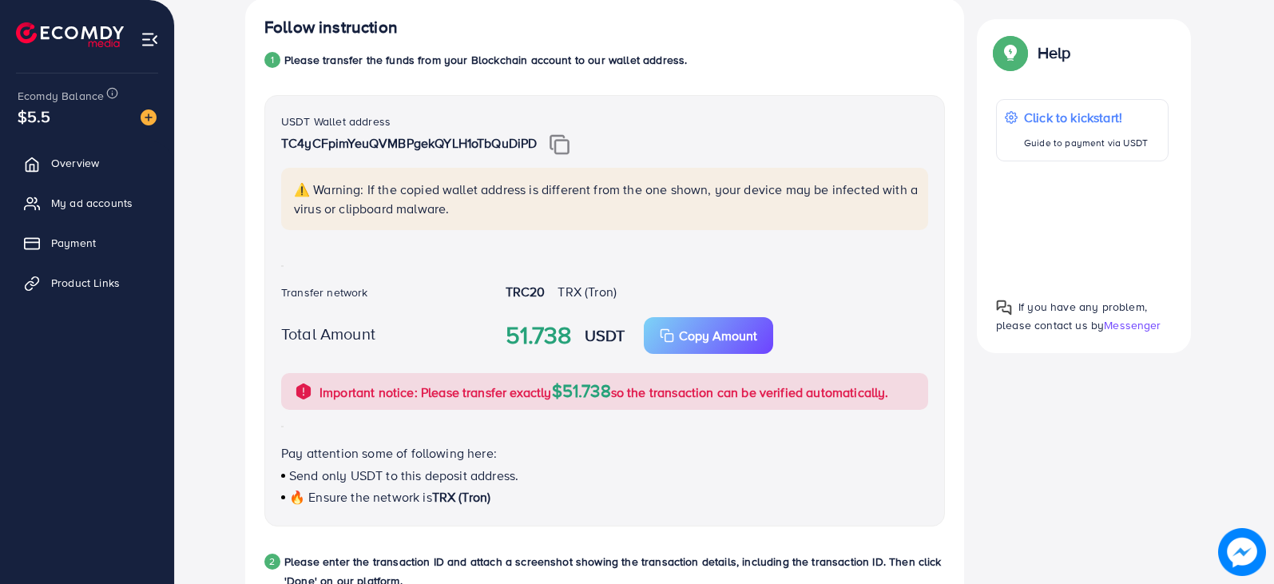
click at [567, 147] on img at bounding box center [559, 144] width 20 height 21
click at [561, 144] on img at bounding box center [559, 144] width 20 height 21
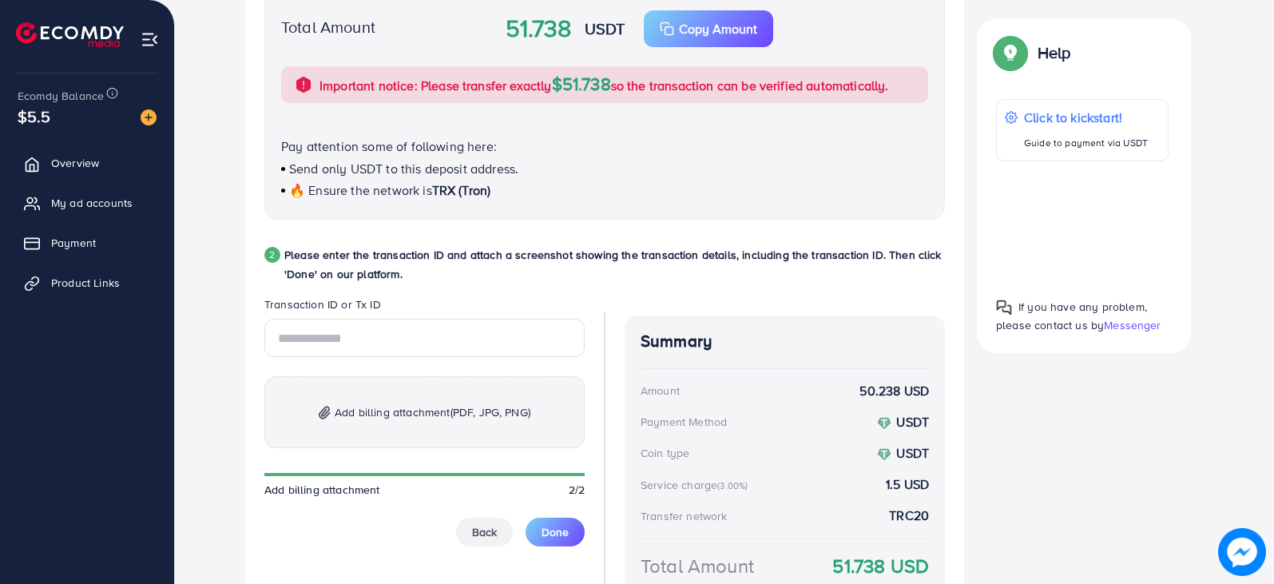
scroll to position [617, 0]
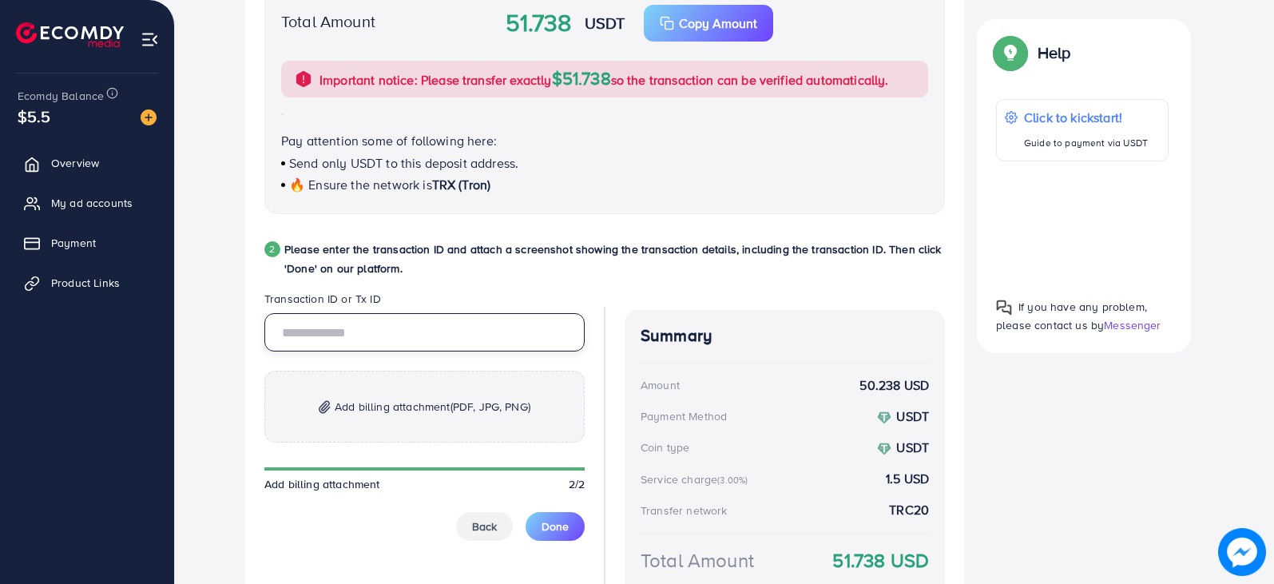
click at [387, 340] on input "text" at bounding box center [424, 332] width 320 height 38
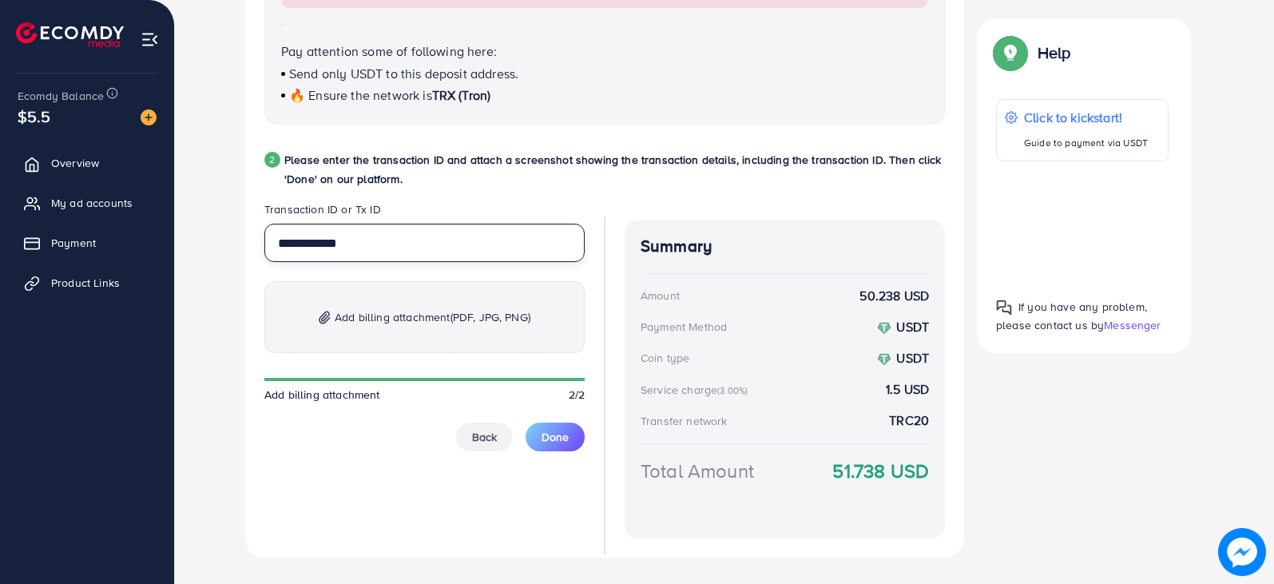
scroll to position [738, 0]
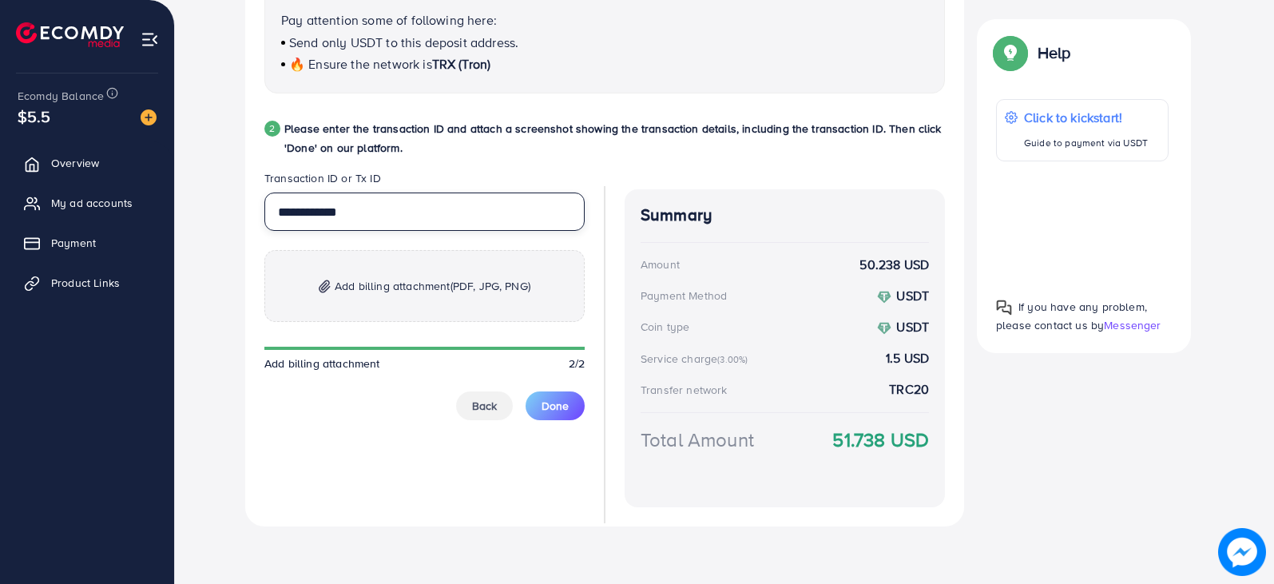
type input "**********"
click at [438, 284] on span "Add billing attachment (PDF, JPG, PNG)" at bounding box center [433, 285] width 196 height 19
click at [389, 286] on span "Add billing attachment (PDF, JPG, PNG)" at bounding box center [433, 285] width 196 height 19
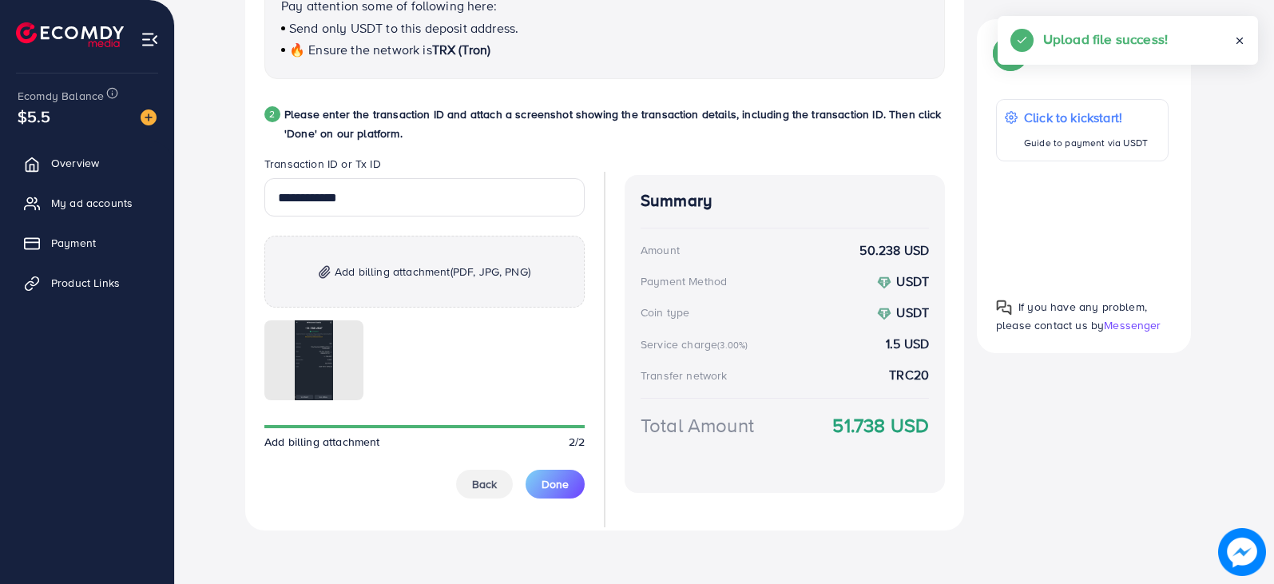
scroll to position [756, 0]
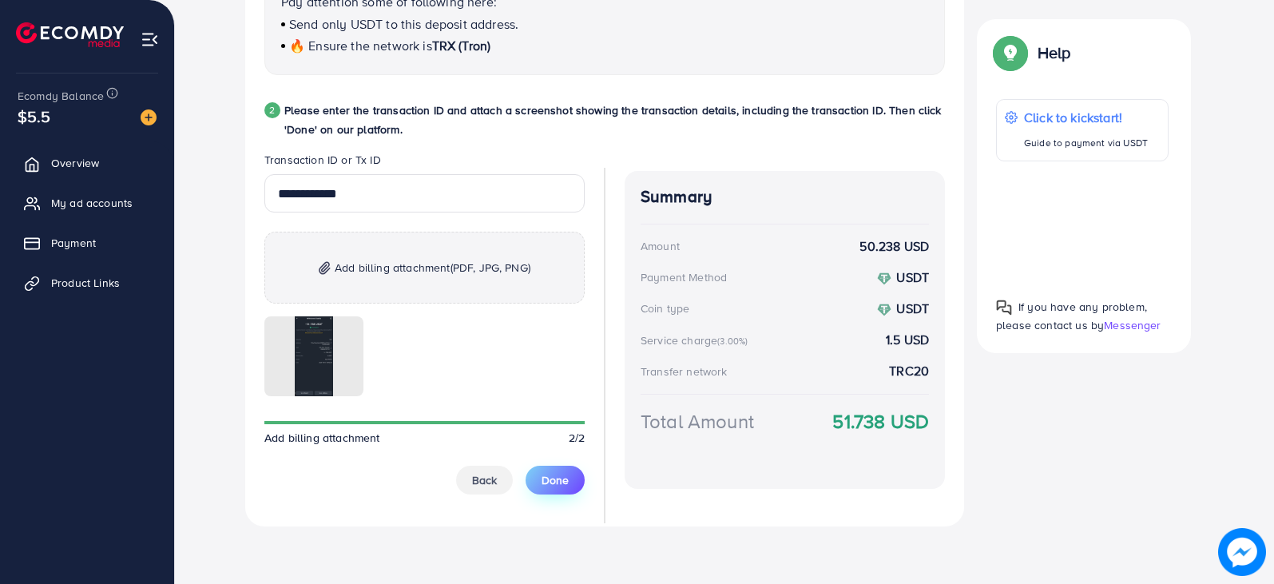
click at [566, 486] on span "Done" at bounding box center [554, 480] width 27 height 16
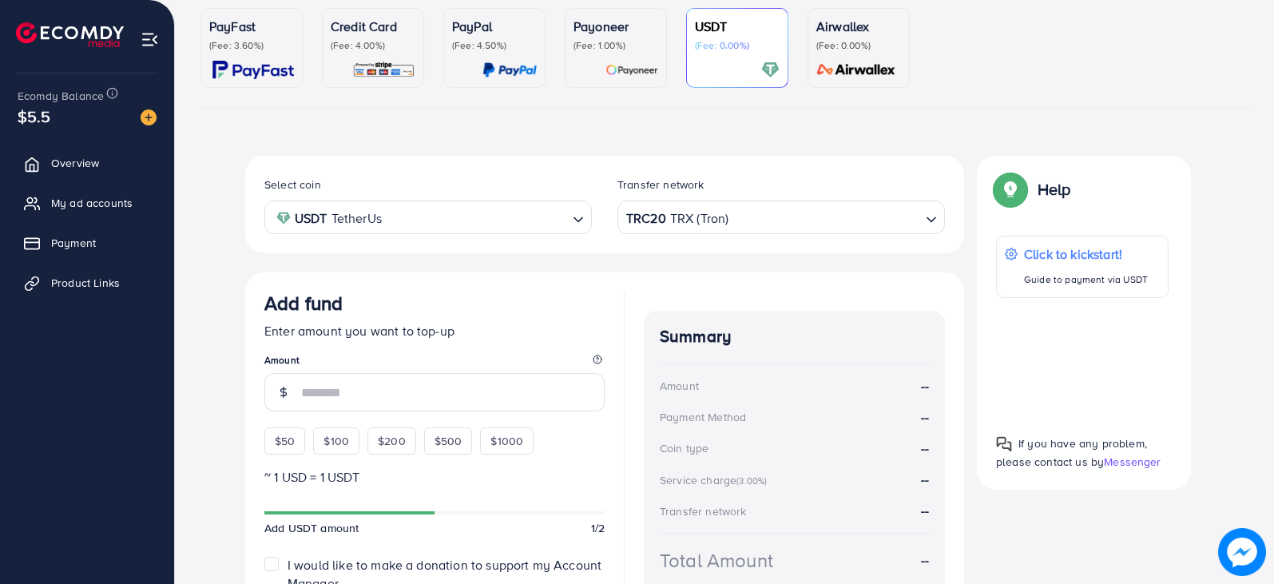
scroll to position [154, 0]
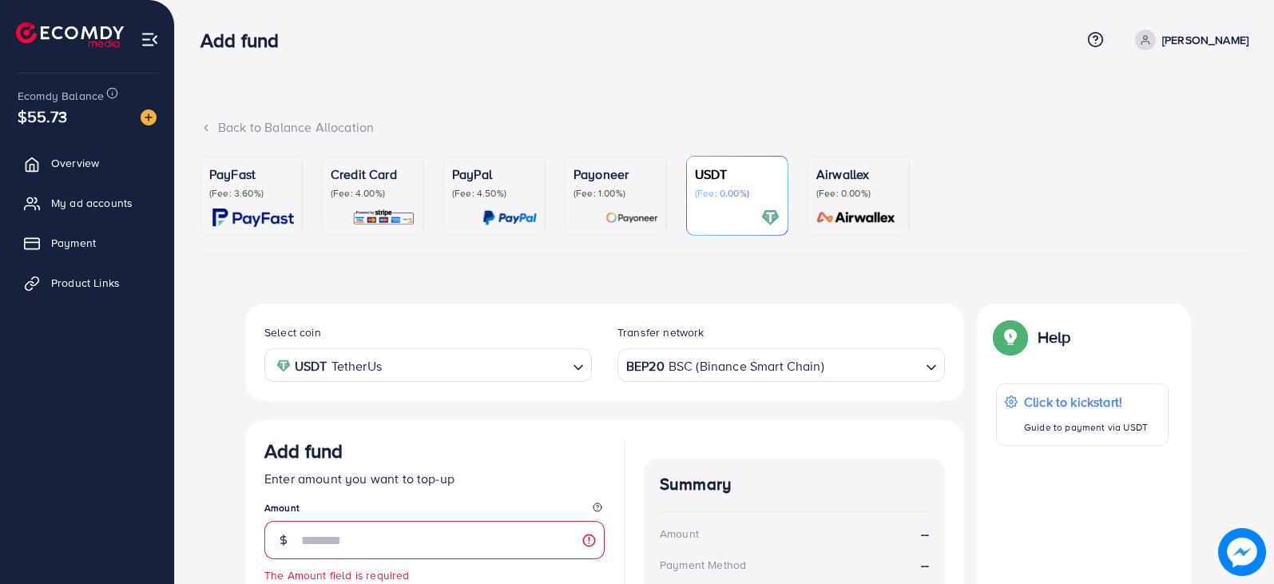
click at [231, 299] on div "PayFast (Fee: 3.60%) Credit Card (Fee: 4.00%) PayPal (Fee: 4.50%) Payoneer (Fee…" at bounding box center [724, 500] width 1048 height 688
click at [328, 170] on link "Credit Card (Fee: 4.00%)" at bounding box center [373, 196] width 102 height 80
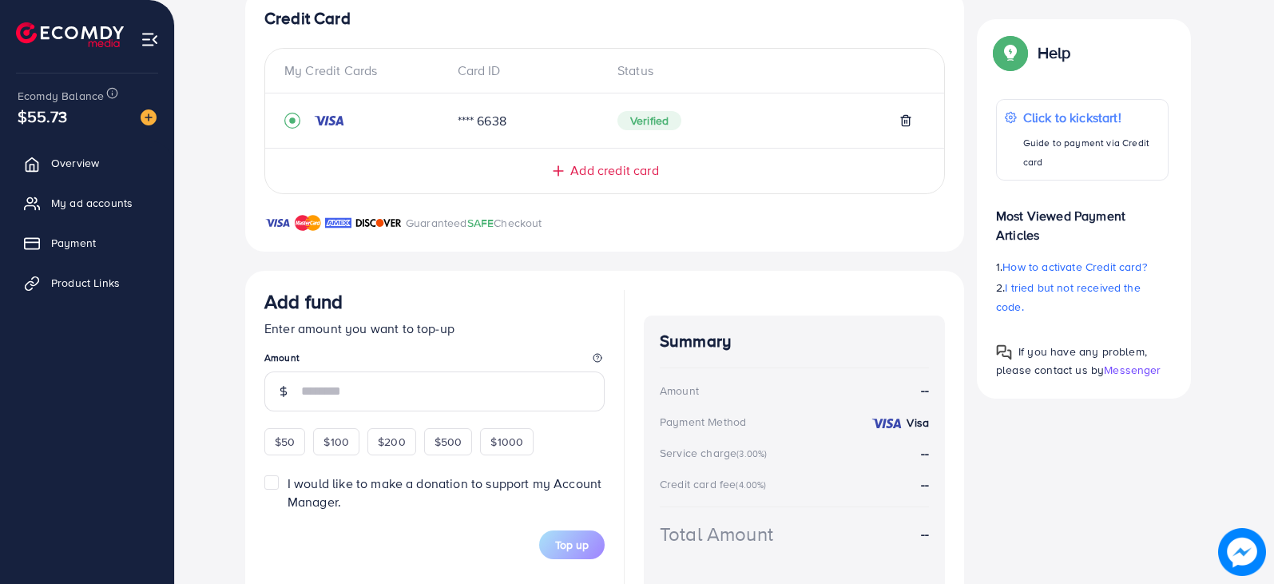
scroll to position [377, 0]
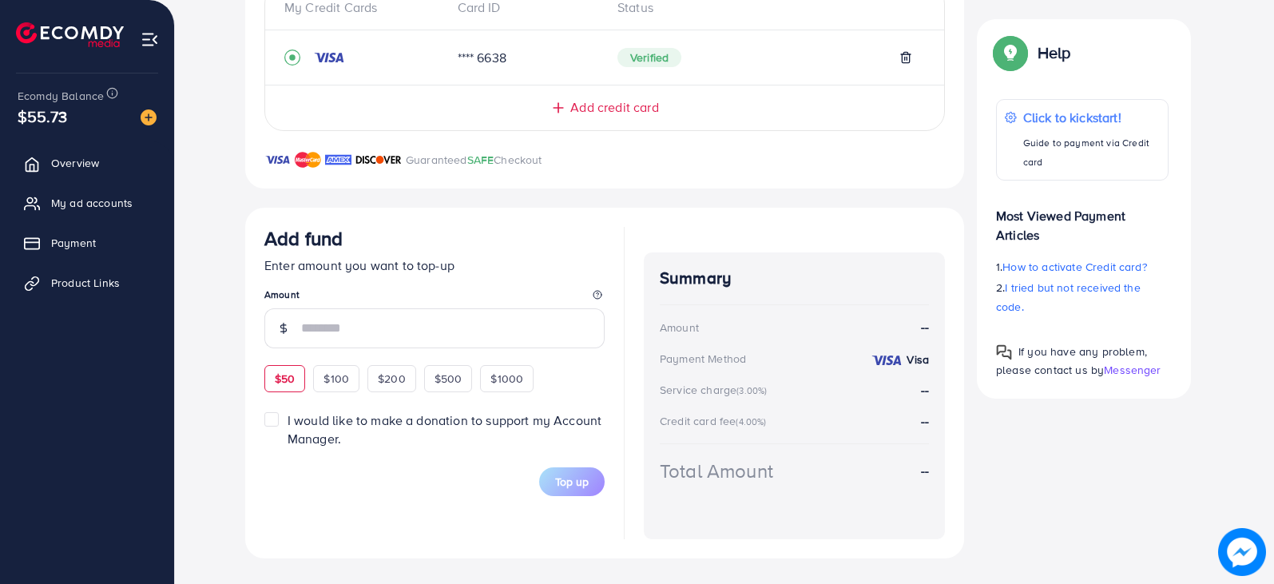
click at [289, 377] on span "$50" at bounding box center [285, 379] width 20 height 16
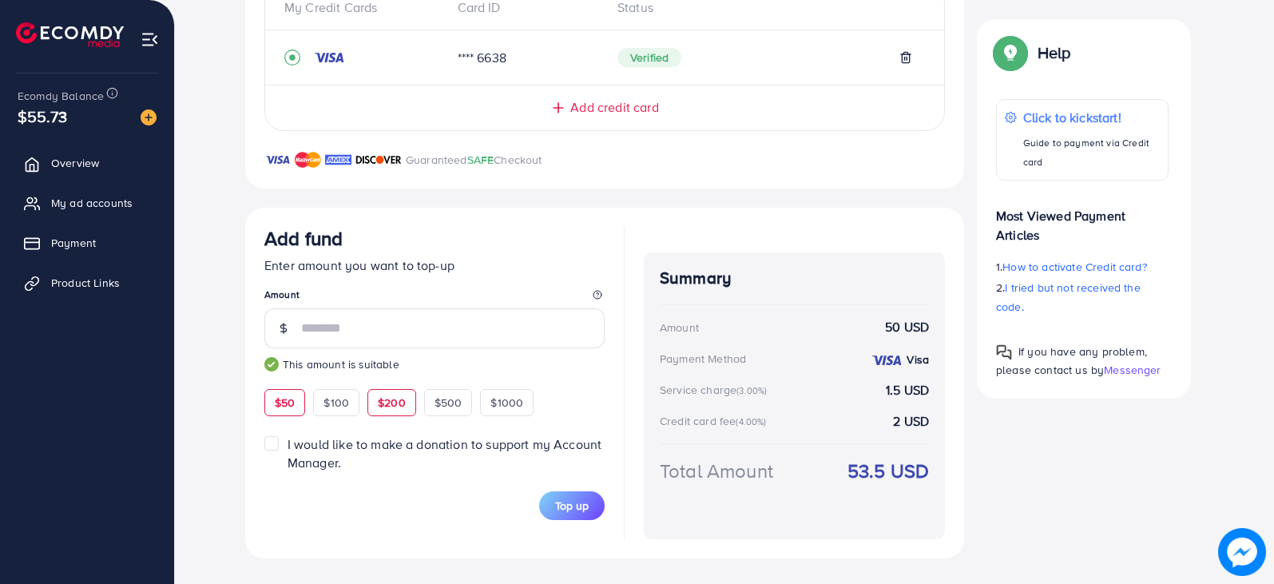
click at [389, 407] on span "$200" at bounding box center [392, 403] width 28 height 16
click at [294, 403] on span "$50" at bounding box center [285, 403] width 20 height 16
click at [336, 404] on span "$100" at bounding box center [336, 403] width 26 height 16
click at [386, 399] on span "$200" at bounding box center [392, 403] width 28 height 16
click at [511, 408] on span "$1000" at bounding box center [506, 403] width 33 height 16
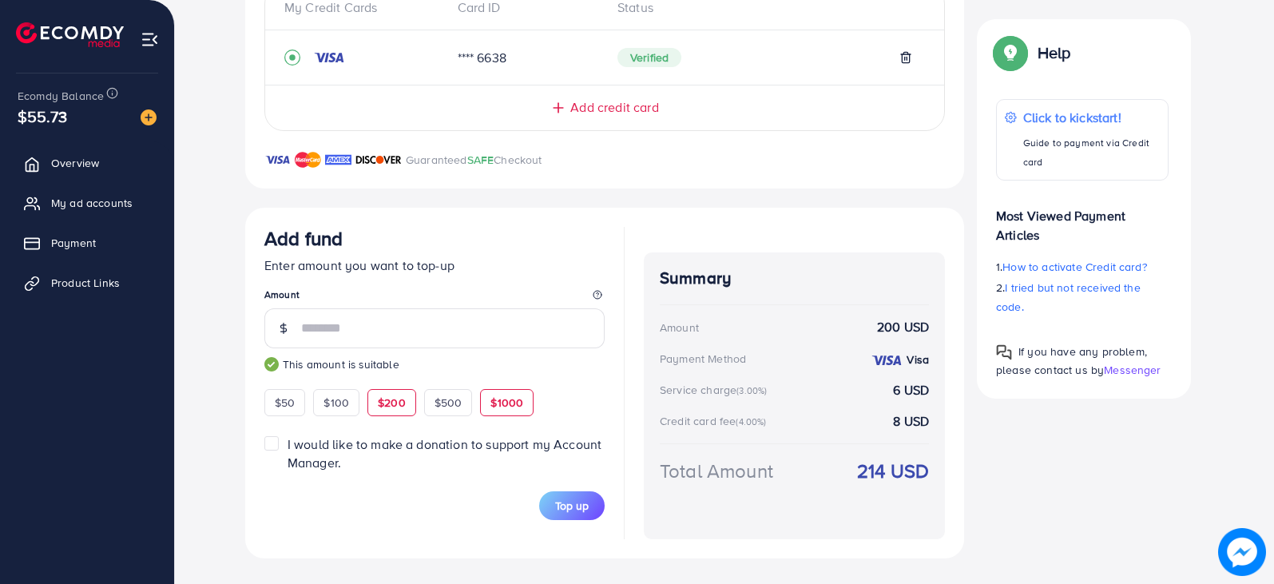
type input "****"
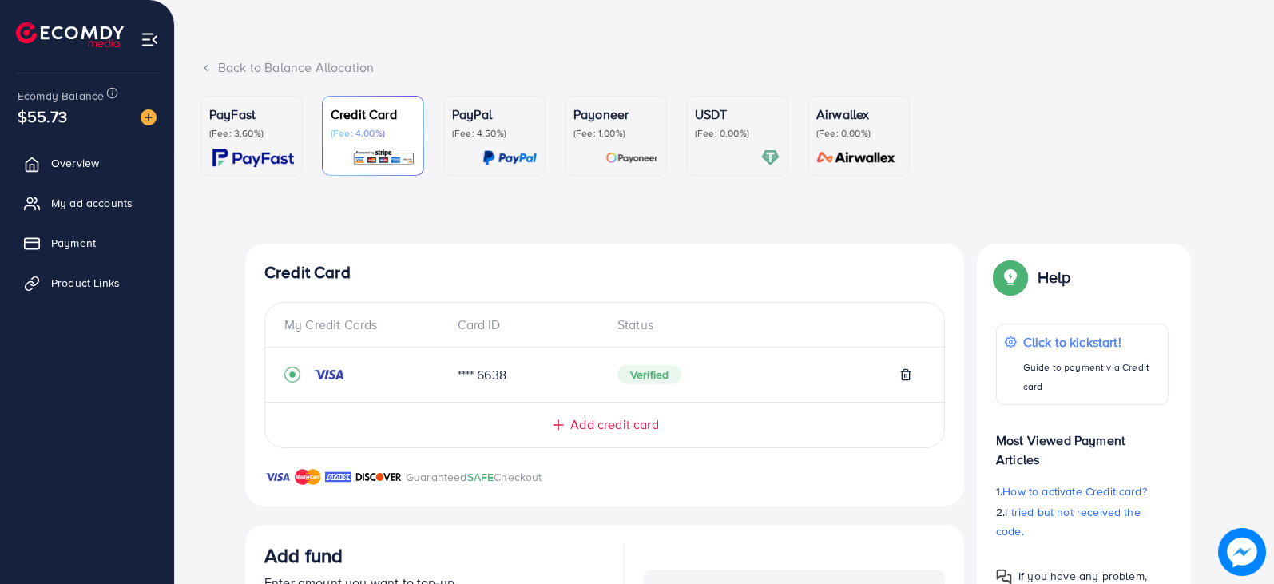
scroll to position [0, 0]
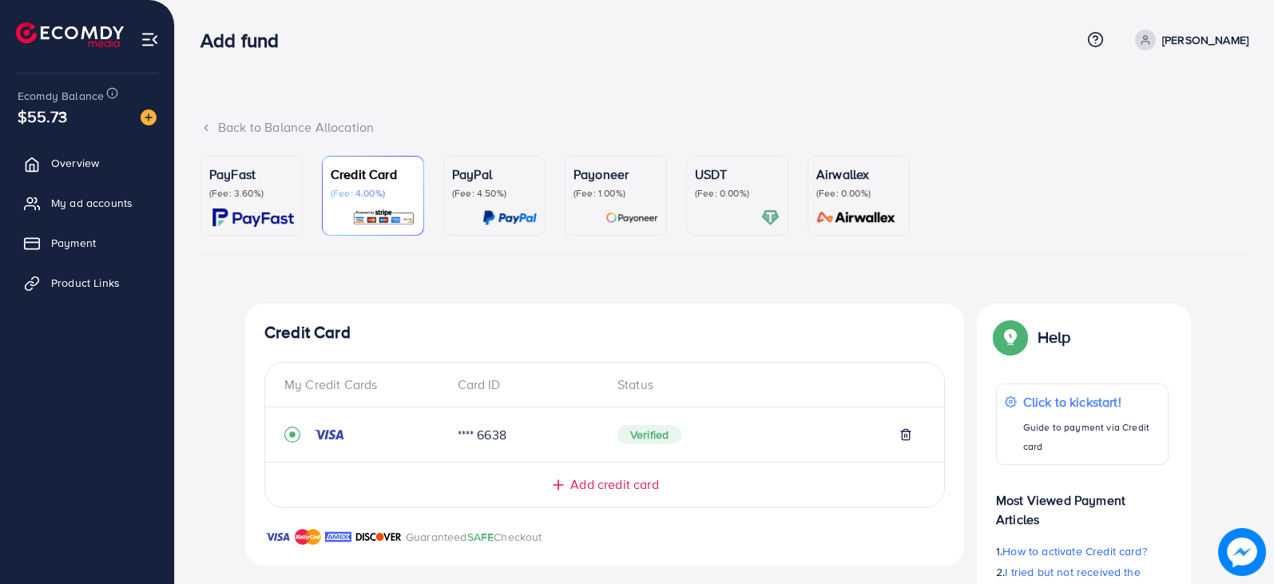
click at [728, 201] on div "USDT (Fee: 0.00%)" at bounding box center [737, 196] width 85 height 62
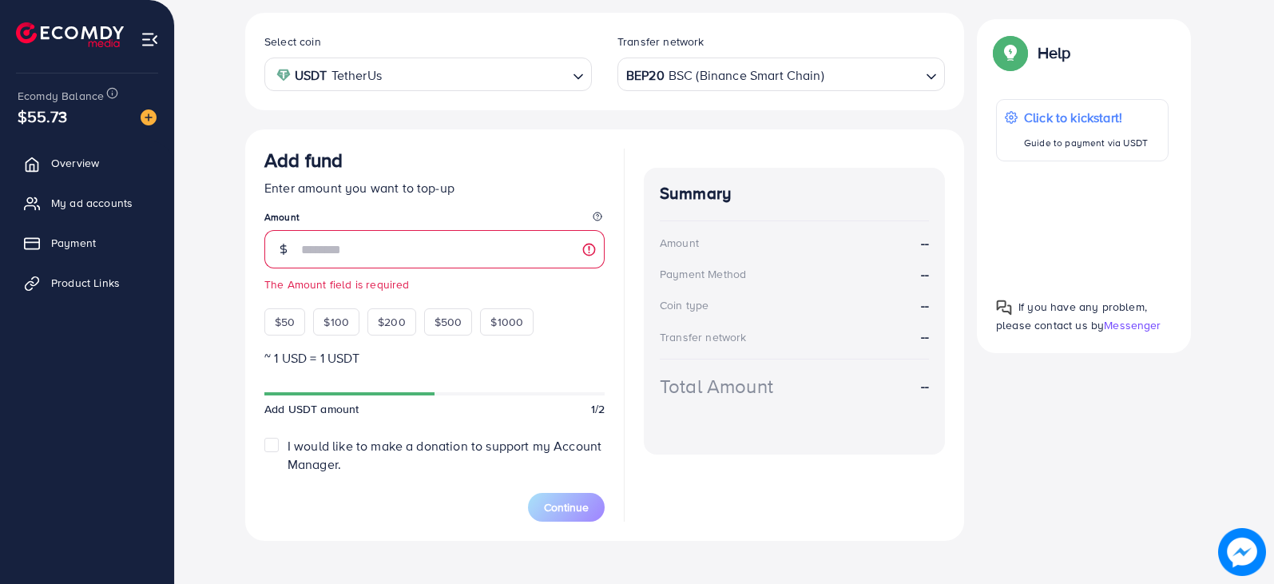
scroll to position [305, 0]
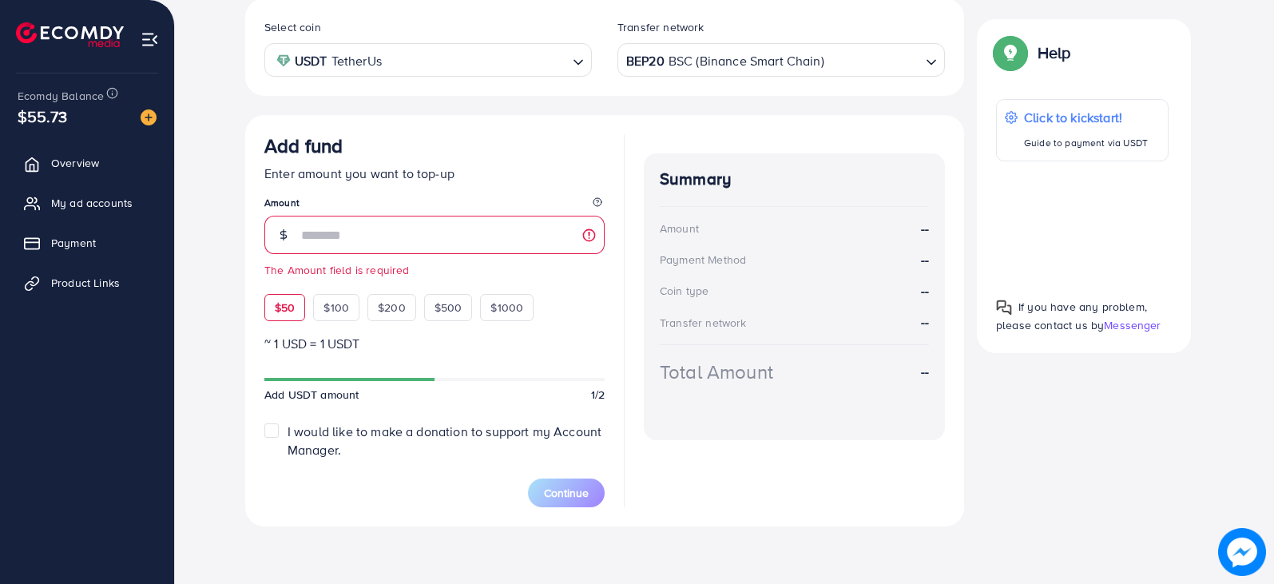
click at [291, 307] on span "$50" at bounding box center [285, 307] width 20 height 16
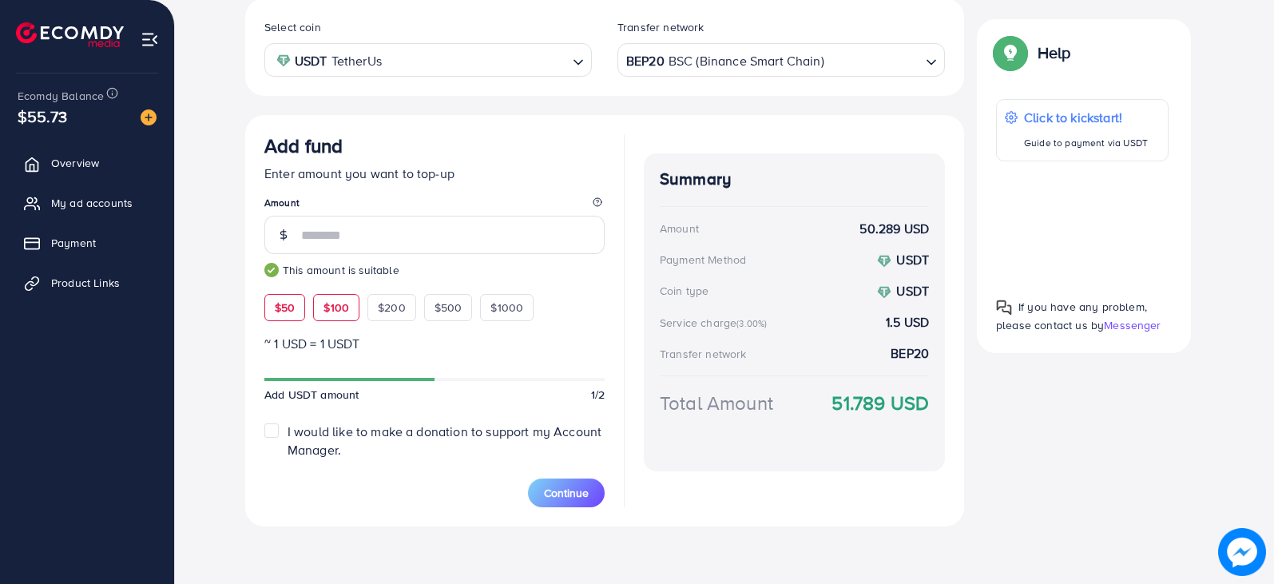
click at [337, 309] on span "$100" at bounding box center [336, 307] width 26 height 16
click at [391, 308] on span "$200" at bounding box center [392, 307] width 28 height 16
click at [492, 307] on span "$1000" at bounding box center [506, 307] width 33 height 16
click at [395, 313] on span "$200" at bounding box center [392, 307] width 28 height 16
click at [332, 304] on span "$100" at bounding box center [336, 307] width 26 height 16
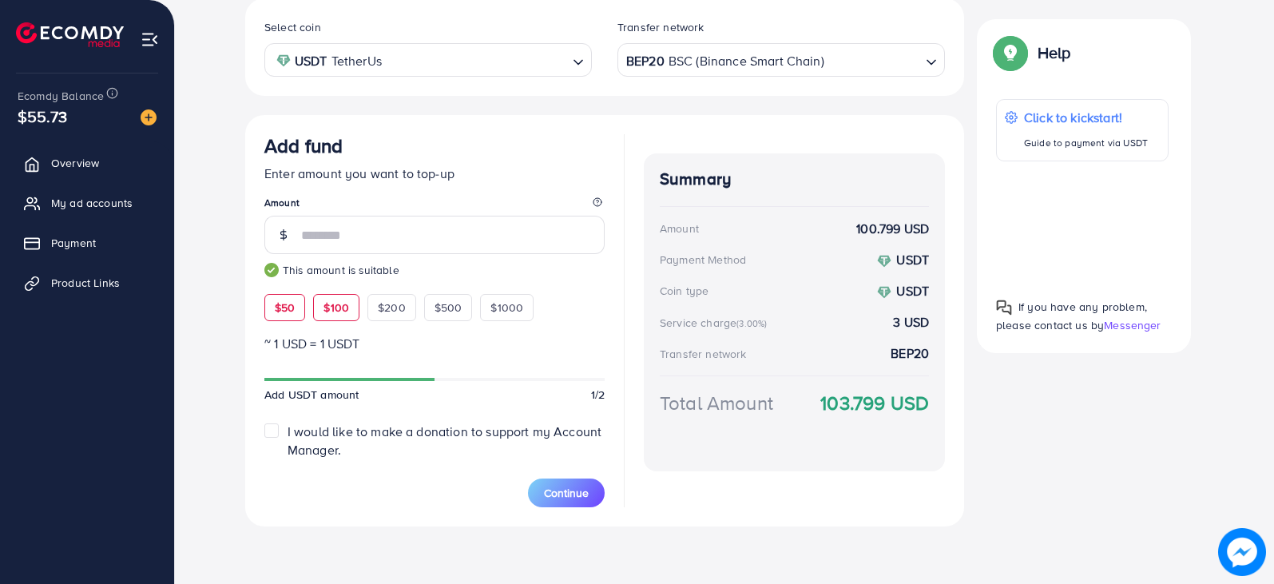
click at [281, 304] on span "$50" at bounding box center [285, 307] width 20 height 16
type input "**"
click at [983, 456] on div "Select coin USDT TetherUs Loading... Transfer network BEP20 BSC (Binance Smart …" at bounding box center [724, 262] width 958 height 528
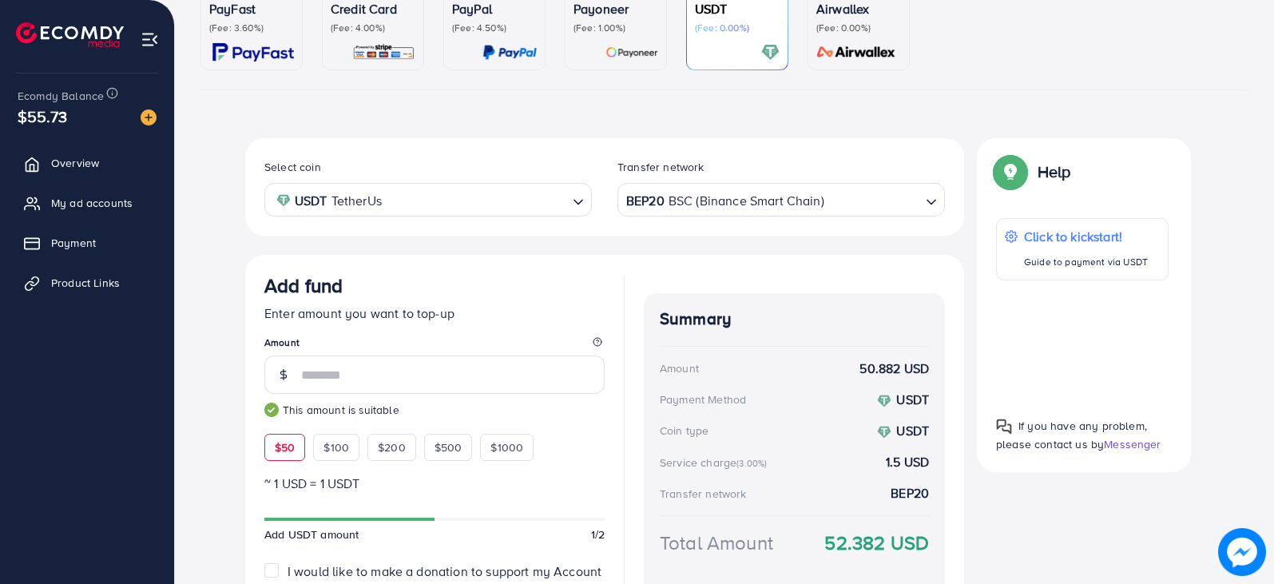
scroll to position [145, 0]
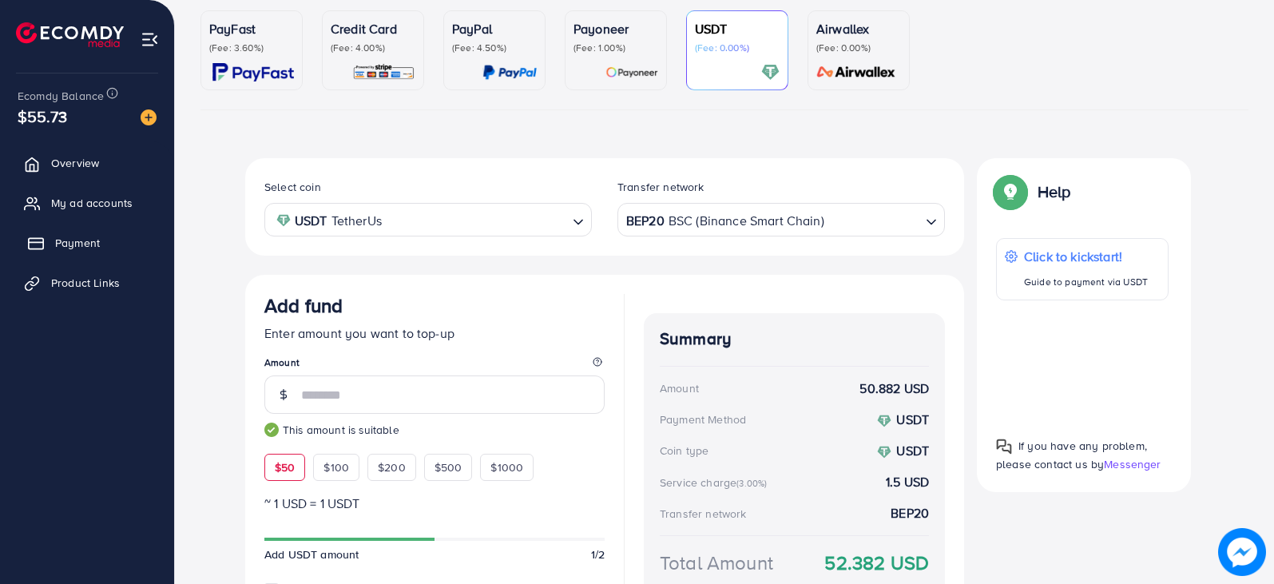
click at [86, 240] on span "Payment" at bounding box center [77, 243] width 45 height 16
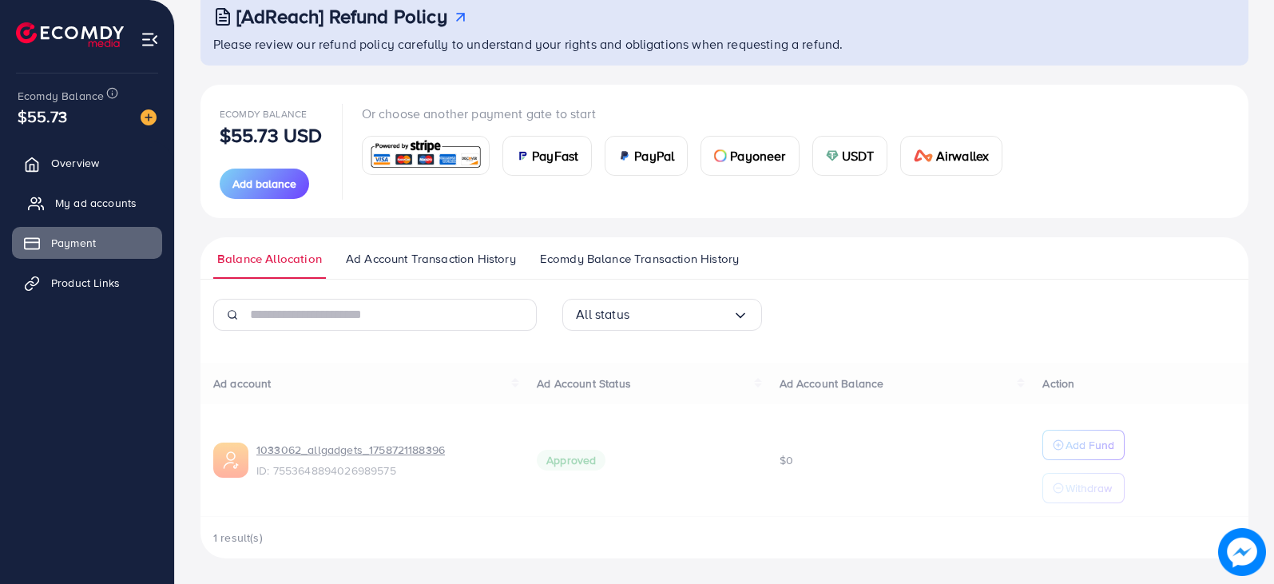
click at [90, 217] on link "My ad accounts" at bounding box center [87, 203] width 150 height 32
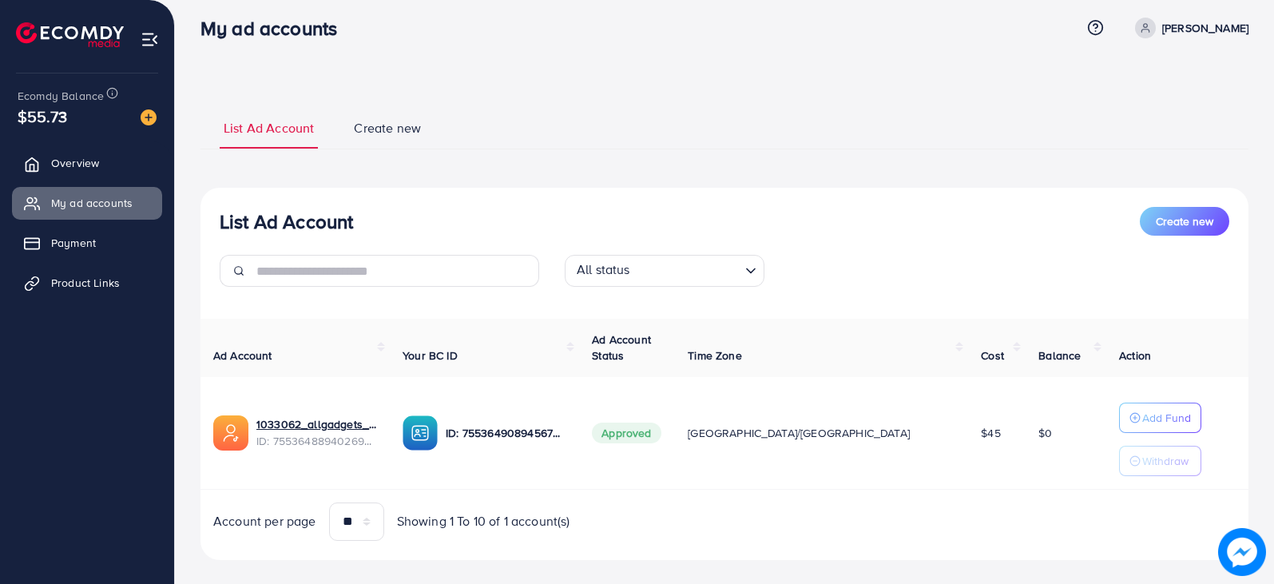
scroll to position [33, 0]
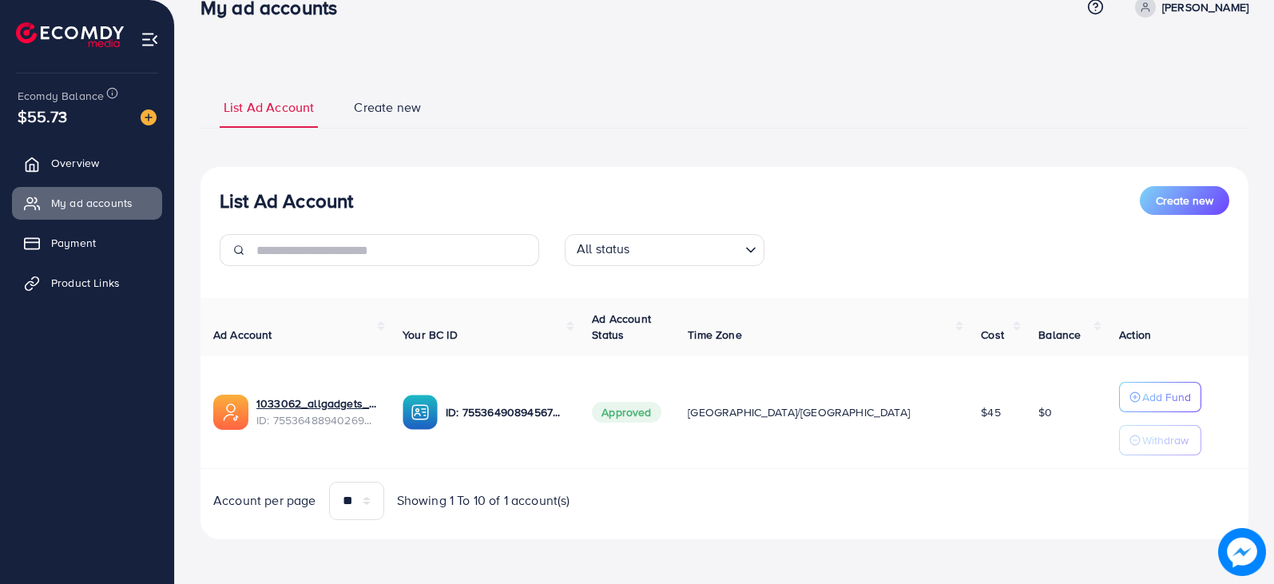
click at [533, 133] on div "List Ad Account Create new List Ad Account Create new All status Loading... Ad …" at bounding box center [724, 312] width 1048 height 454
